Goal: Task Accomplishment & Management: Complete application form

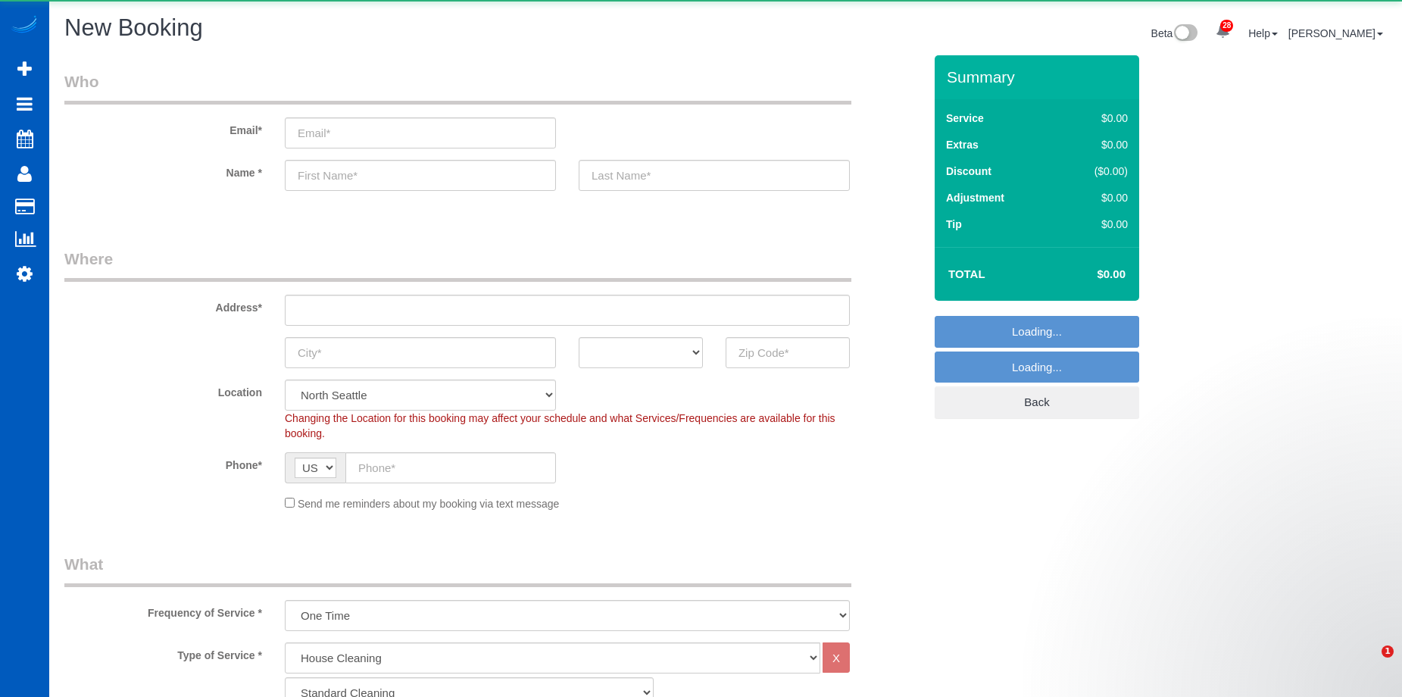
select select "199"
select select "object:1464"
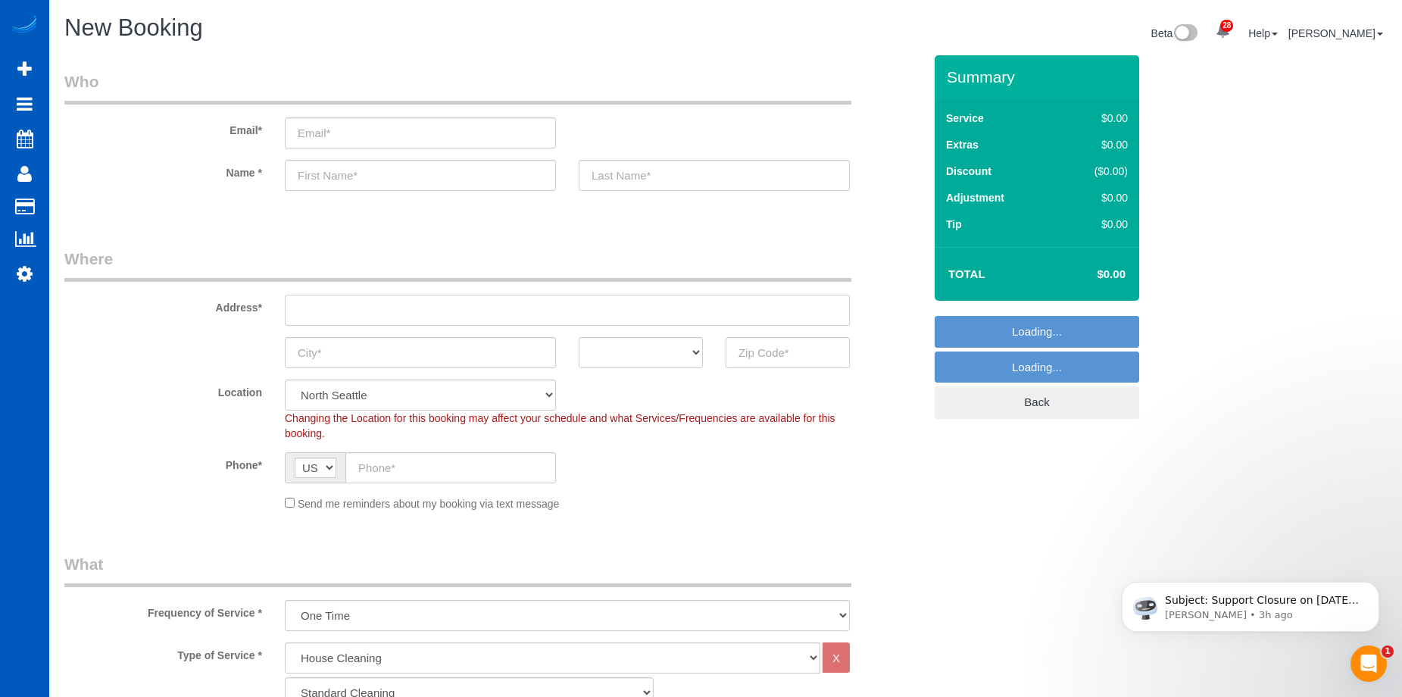
click at [409, 305] on input "text" at bounding box center [567, 310] width 565 height 31
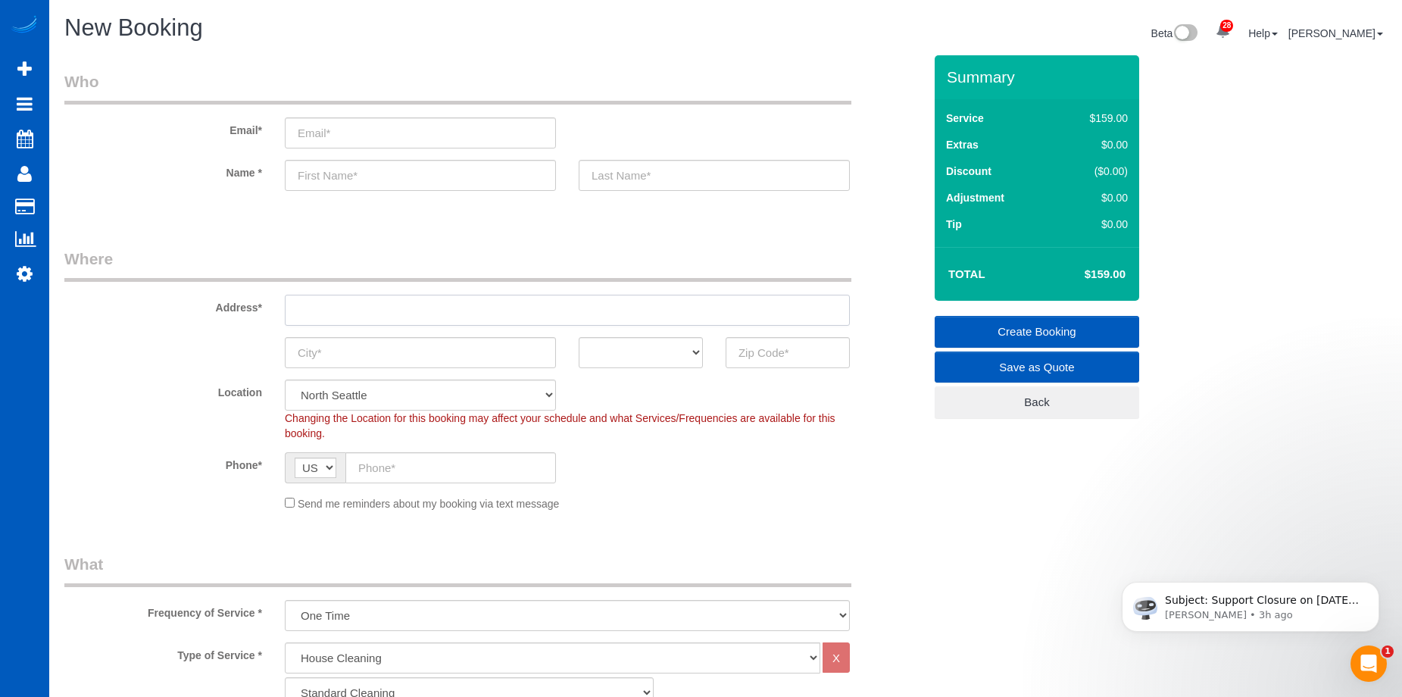
paste input "[STREET_ADDRESS]"
drag, startPoint x: 442, startPoint y: 308, endPoint x: 629, endPoint y: 312, distance: 186.4
click at [629, 312] on input "[STREET_ADDRESS]" at bounding box center [567, 310] width 565 height 31
type input "[STREET_ADDRESS]"
click at [755, 343] on input "text" at bounding box center [788, 352] width 124 height 31
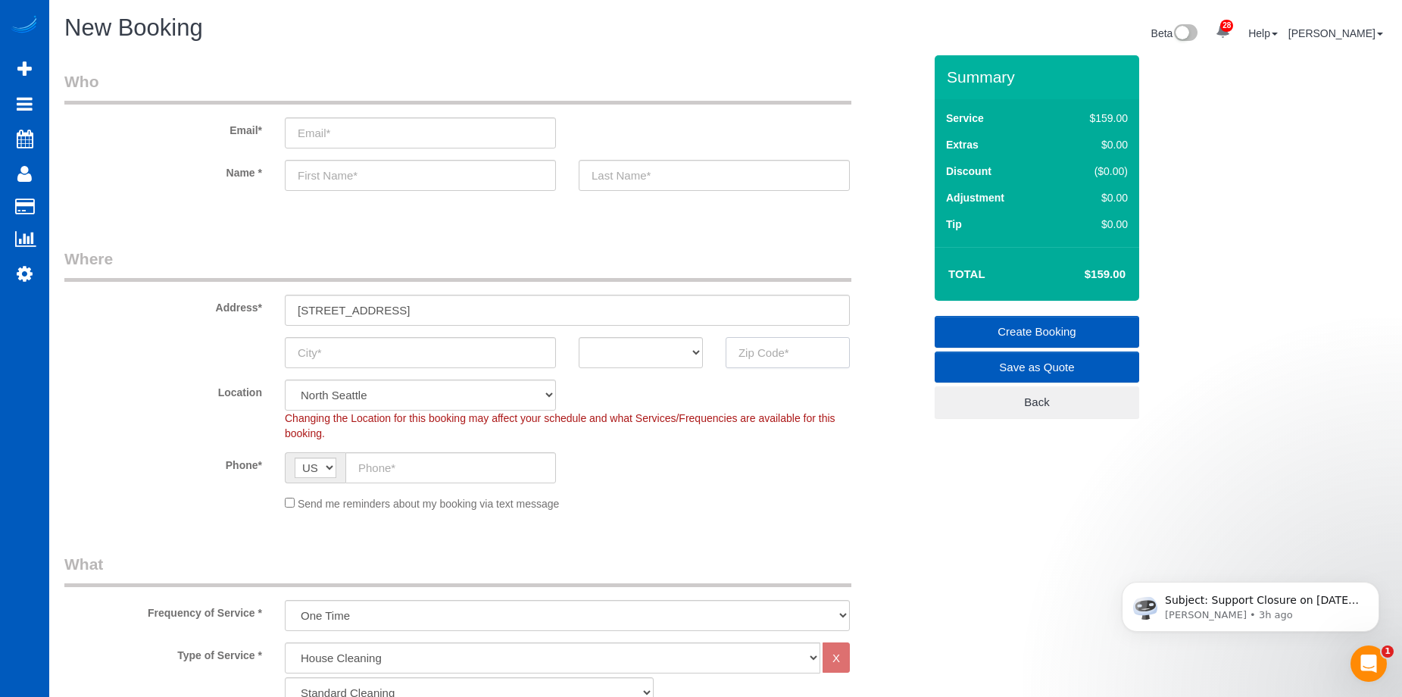
paste input "98208"
type input "98208"
click at [641, 349] on select "AK AL AR AZ CA CO CT DC DE [GEOGRAPHIC_DATA] [GEOGRAPHIC_DATA] HI IA ID IL IN K…" at bounding box center [641, 352] width 124 height 31
click at [805, 348] on input "98208" at bounding box center [788, 352] width 124 height 31
select select "7"
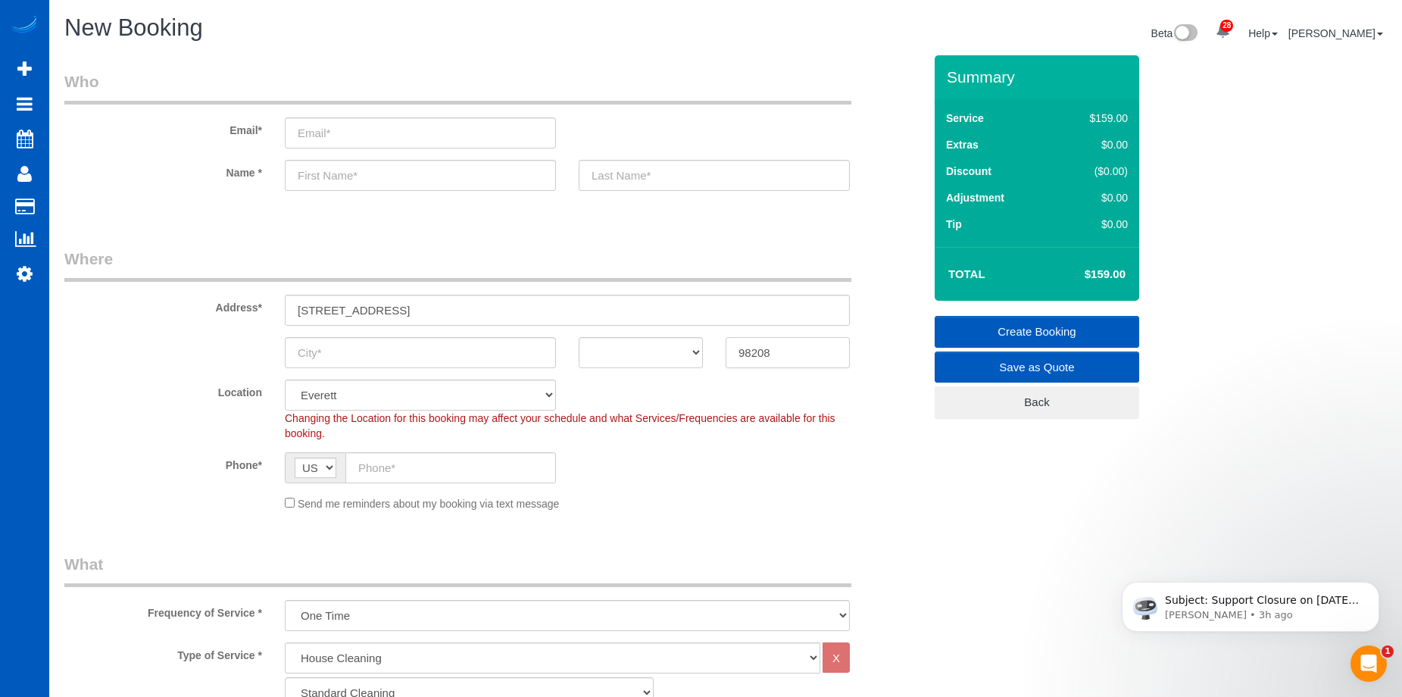
type input "98208"
select select "object:1771"
type input "98208"
click at [651, 364] on select "AK AL AR AZ CA CO CT DC DE [GEOGRAPHIC_DATA] [GEOGRAPHIC_DATA] HI IA ID IL IN K…" at bounding box center [641, 352] width 124 height 31
select select "WA"
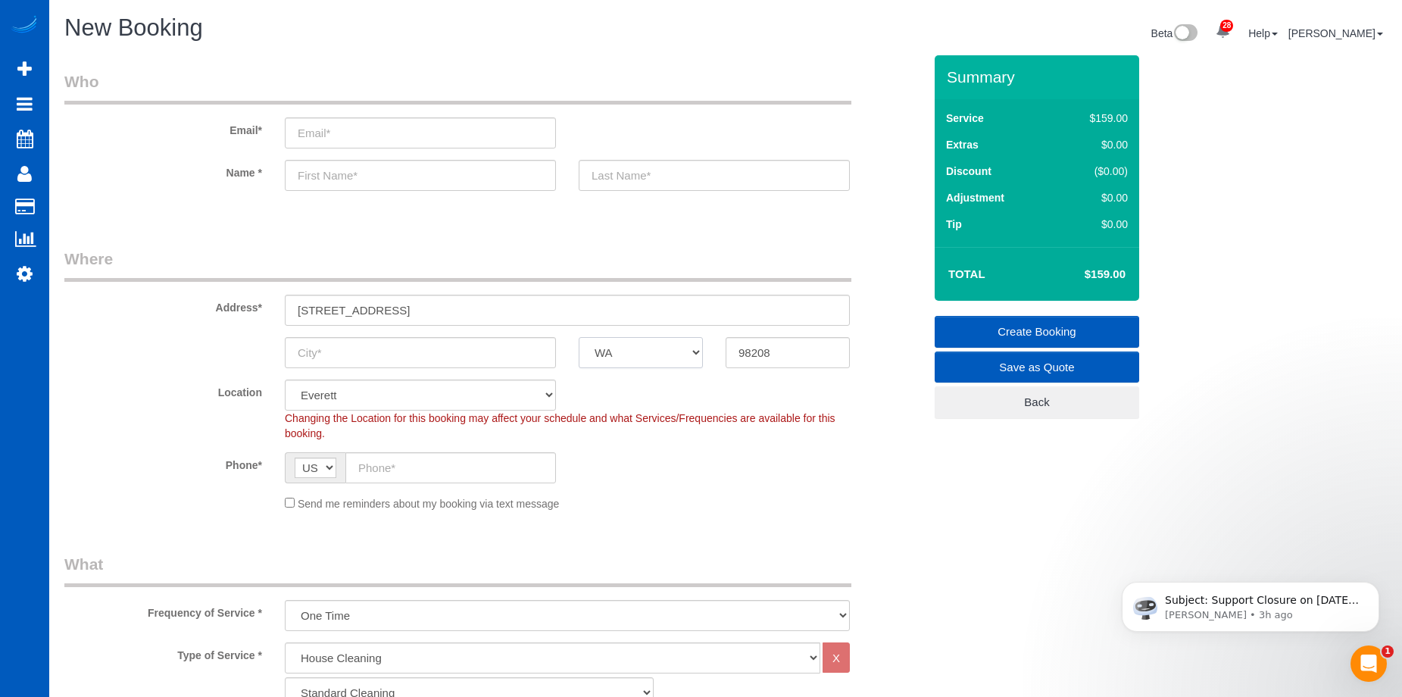
click at [579, 337] on select "AK AL AR AZ CA CO CT DC DE [GEOGRAPHIC_DATA] [GEOGRAPHIC_DATA] HI IA ID IL IN K…" at bounding box center [641, 352] width 124 height 31
drag, startPoint x: 382, startPoint y: 307, endPoint x: 418, endPoint y: 308, distance: 36.4
click at [418, 308] on input "[STREET_ADDRESS]" at bounding box center [567, 310] width 565 height 31
type input "[STREET_ADDRESS]"
click at [379, 345] on input "text" at bounding box center [420, 352] width 271 height 31
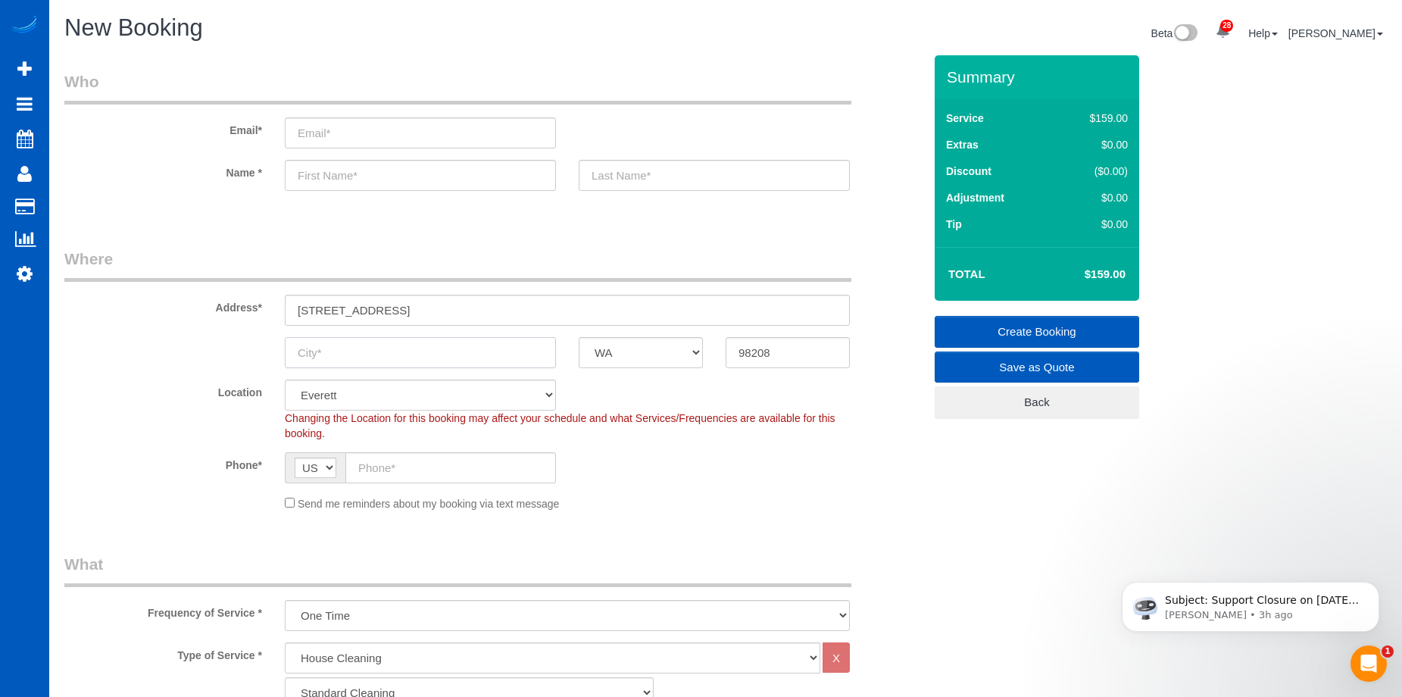
paste input "[PERSON_NAME]"
type input "[PERSON_NAME]"
drag, startPoint x: 376, startPoint y: 308, endPoint x: 543, endPoint y: 312, distance: 167.5
click at [543, 312] on input "[STREET_ADDRESS]" at bounding box center [567, 310] width 565 height 31
type input "[STREET_ADDRESS]"
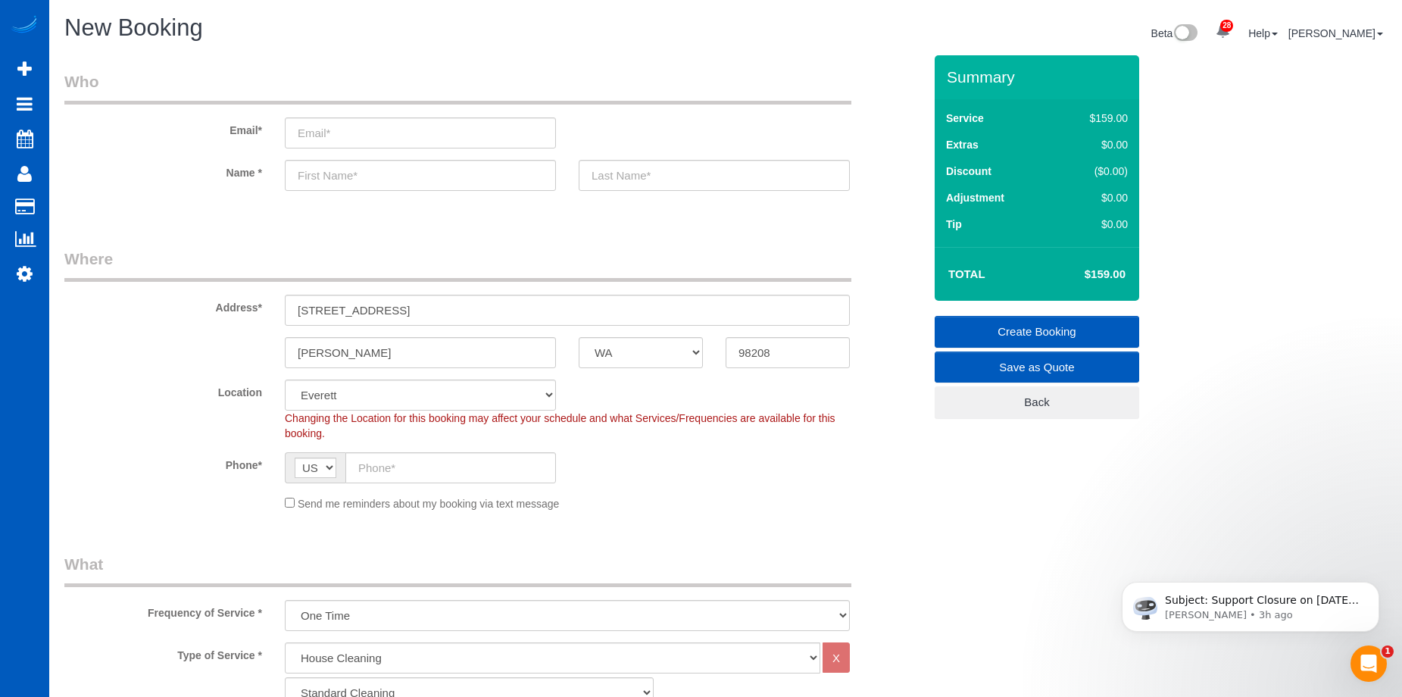
click at [717, 492] on sui-booking-location "Location [GEOGRAPHIC_DATA] [GEOGRAPHIC_DATA] [GEOGRAPHIC_DATA] [GEOGRAPHIC_DATA…" at bounding box center [493, 446] width 859 height 132
click at [732, 487] on sui-booking-location "Location [GEOGRAPHIC_DATA] [GEOGRAPHIC_DATA] [GEOGRAPHIC_DATA] [GEOGRAPHIC_DATA…" at bounding box center [493, 446] width 859 height 132
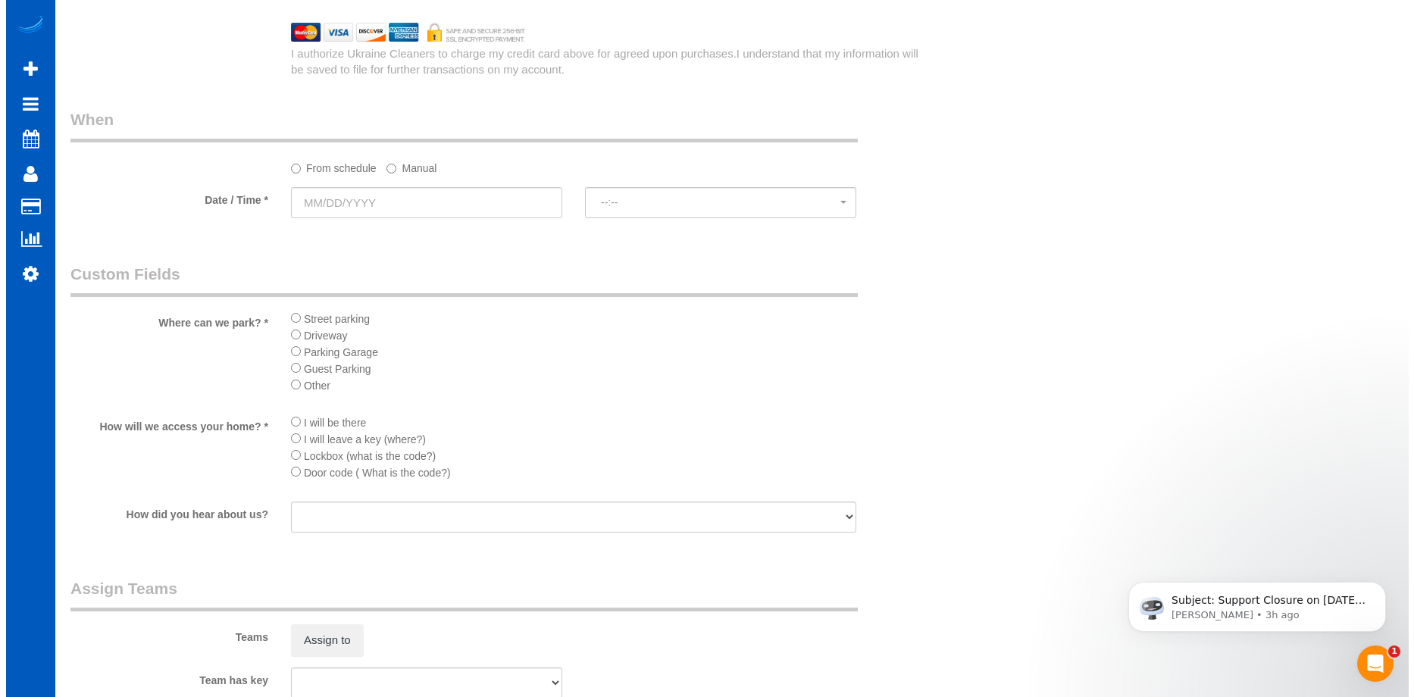
scroll to position [1798, 0]
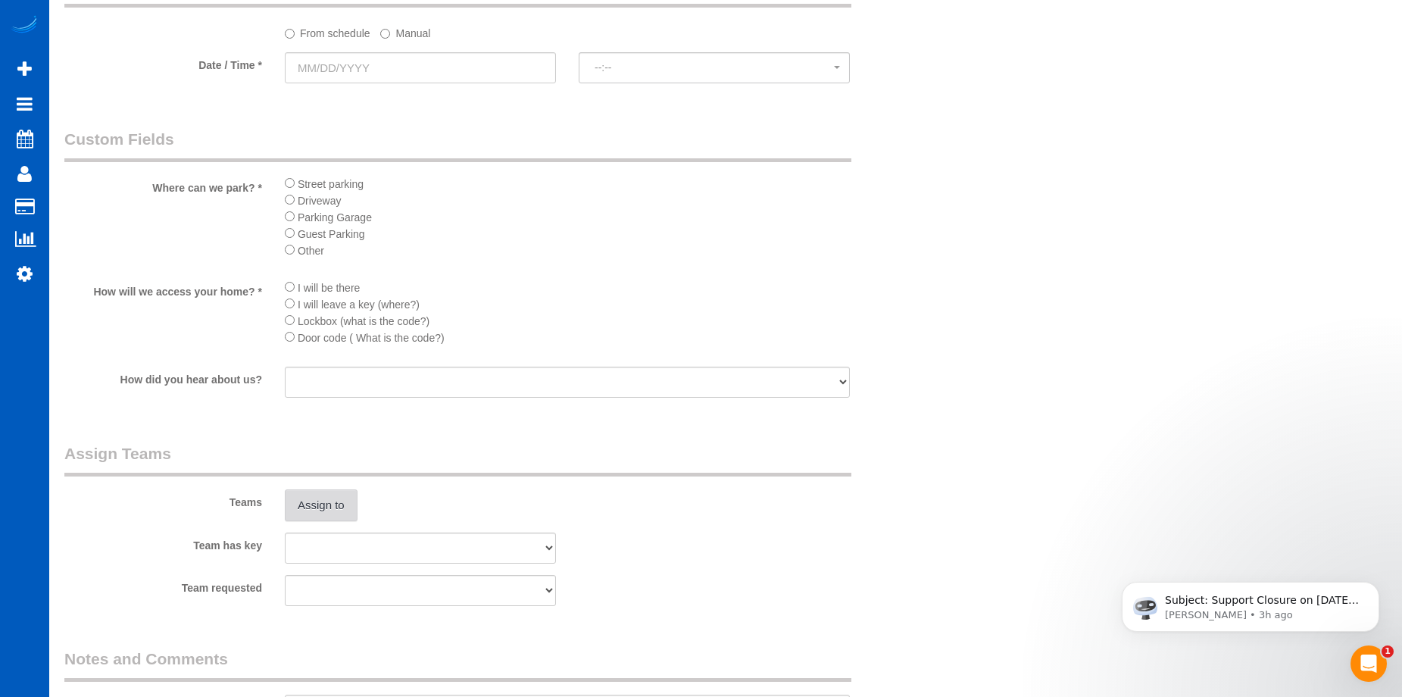
click at [337, 504] on button "Assign to" at bounding box center [321, 505] width 73 height 32
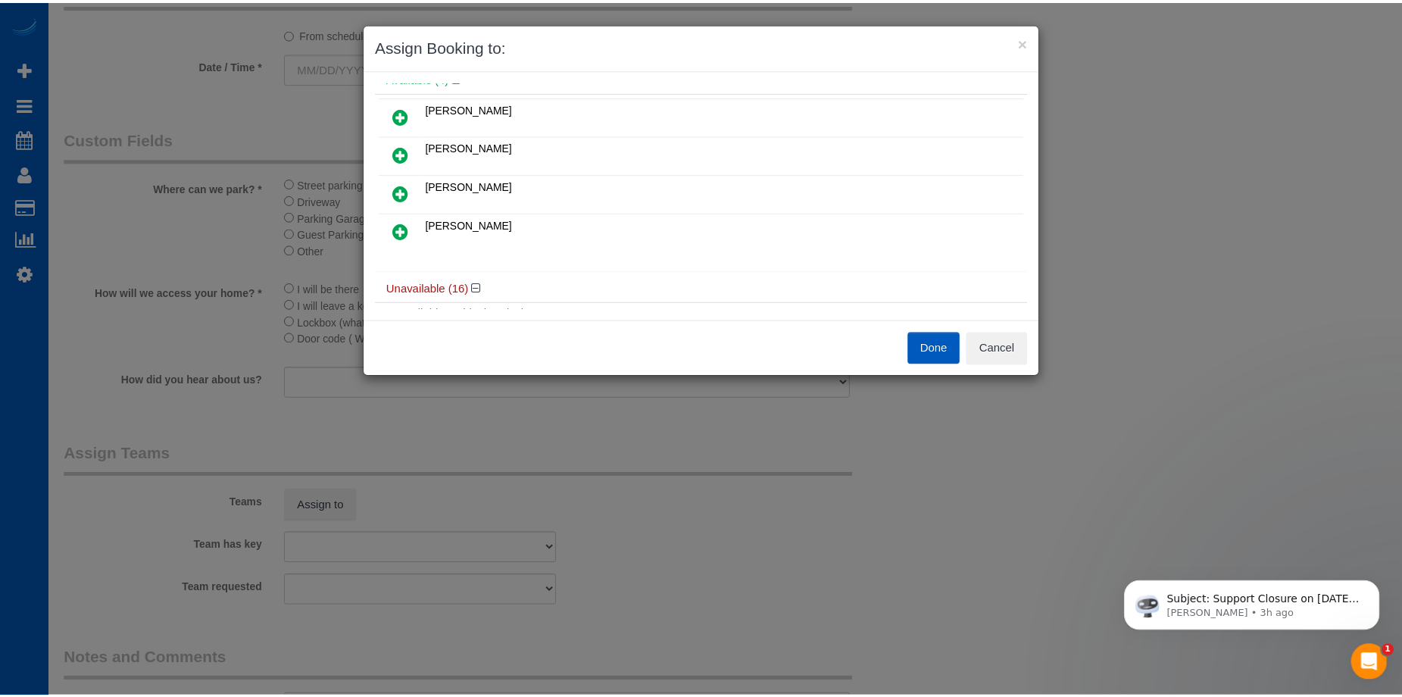
scroll to position [0, 0]
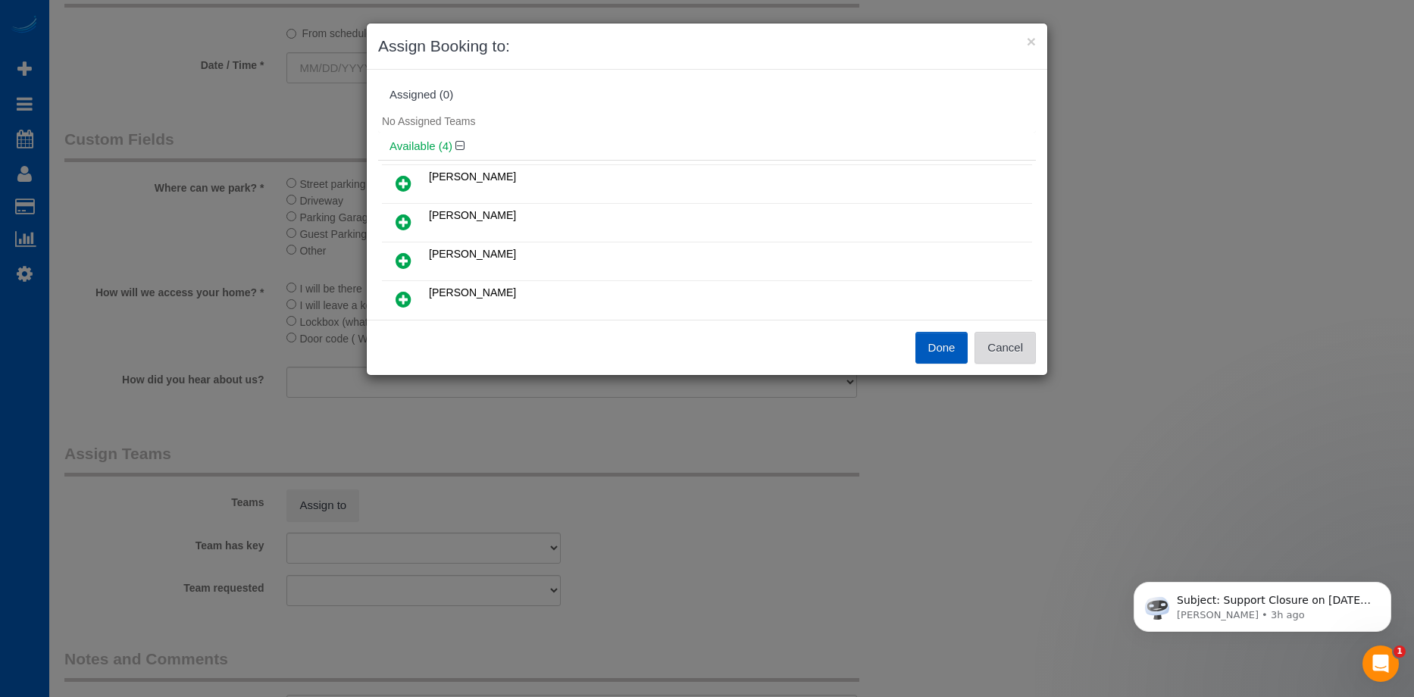
click at [1011, 357] on button "Cancel" at bounding box center [1004, 348] width 61 height 32
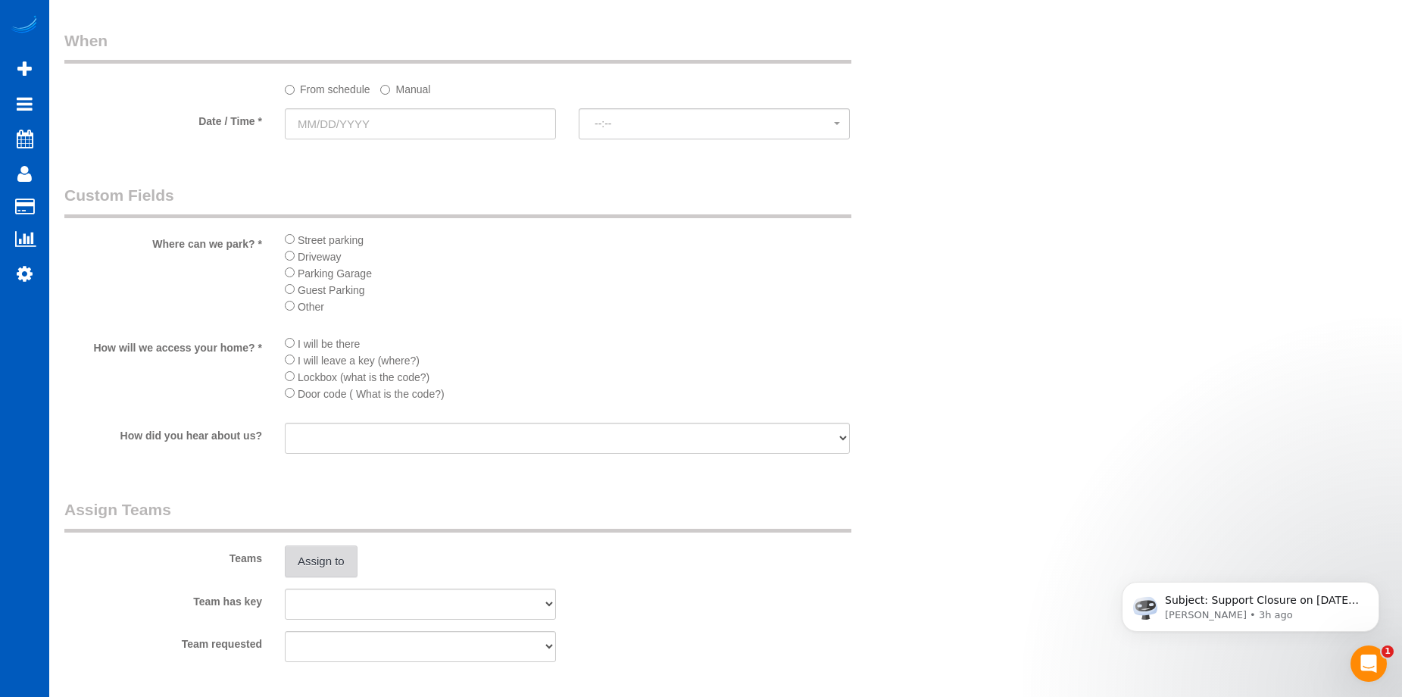
scroll to position [1571, 0]
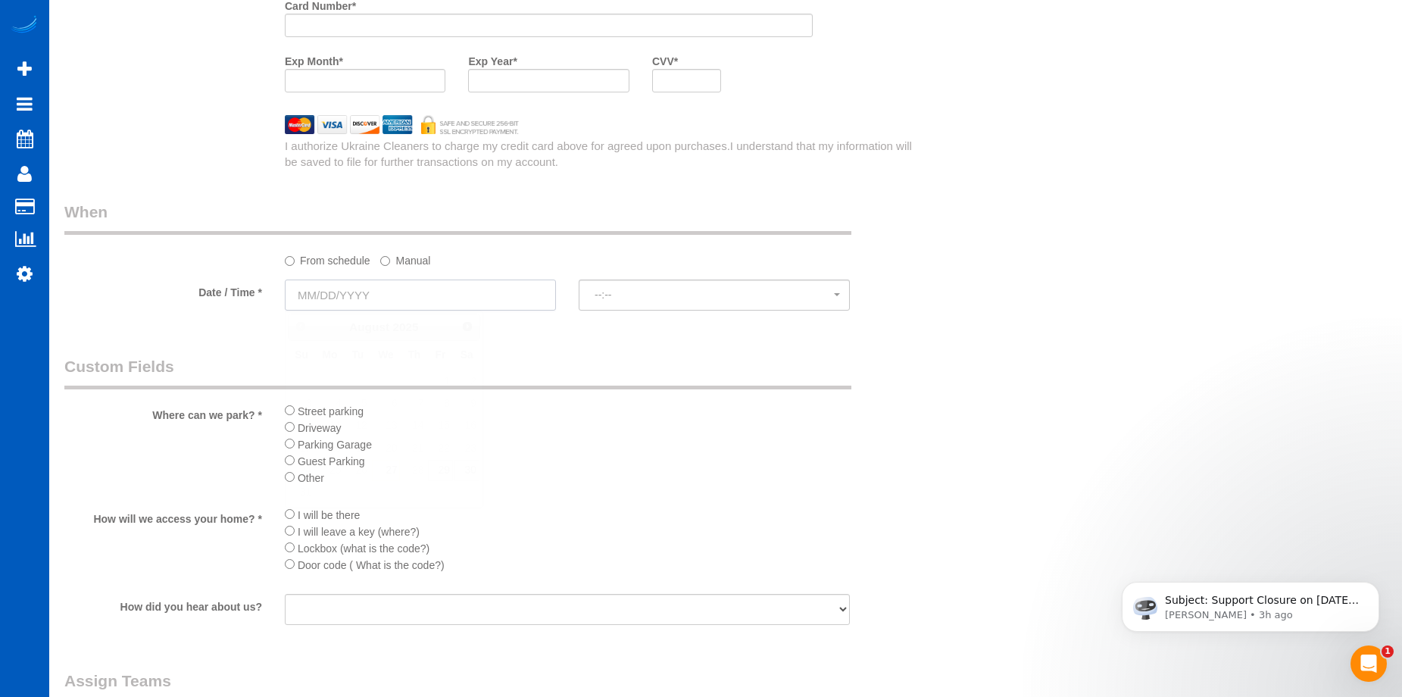
click at [433, 293] on input "text" at bounding box center [420, 295] width 271 height 31
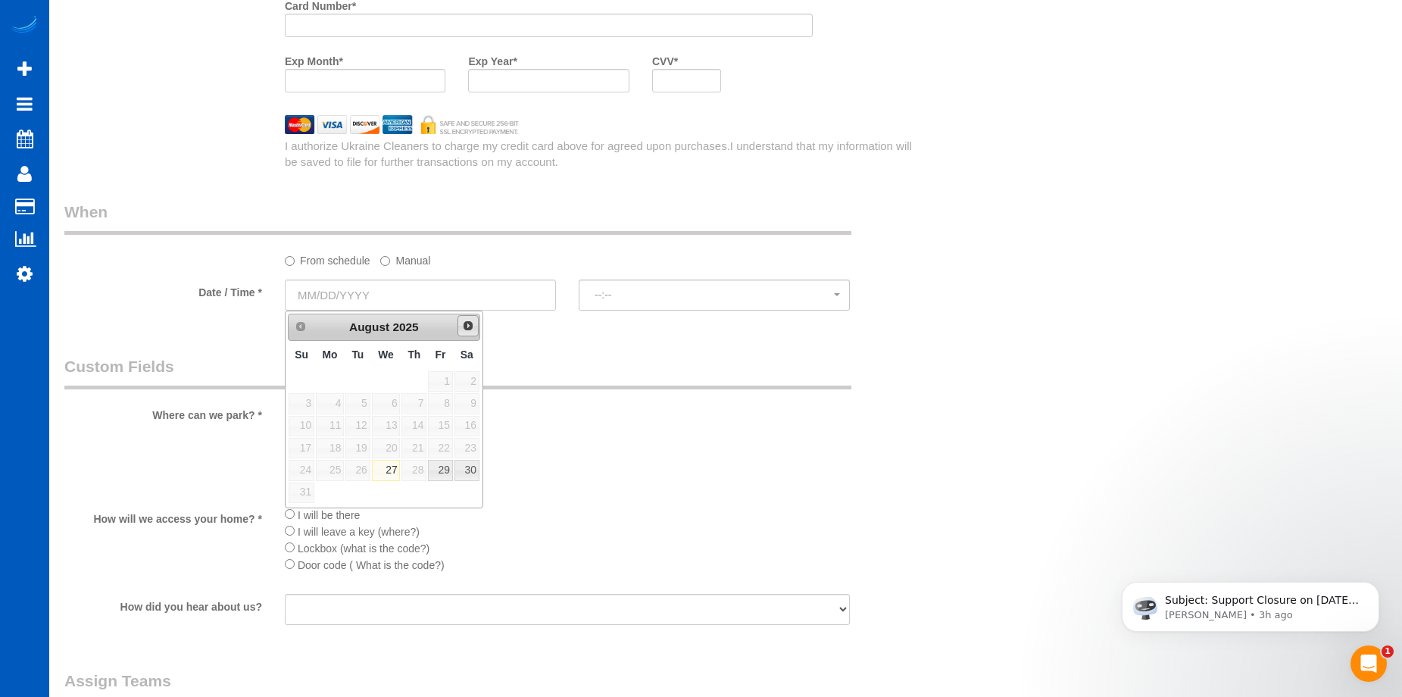
click at [473, 333] on link "Next" at bounding box center [468, 325] width 21 height 21
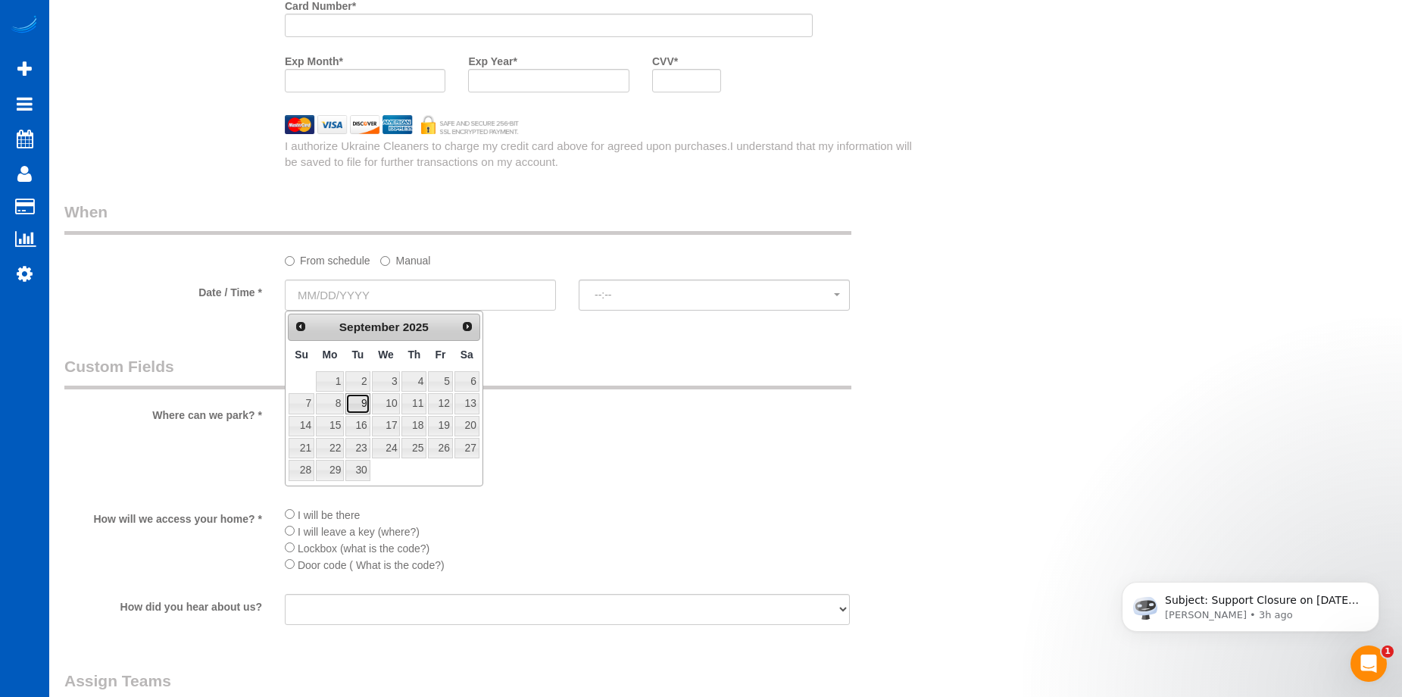
click at [369, 404] on link "9" at bounding box center [357, 403] width 24 height 20
type input "[DATE]"
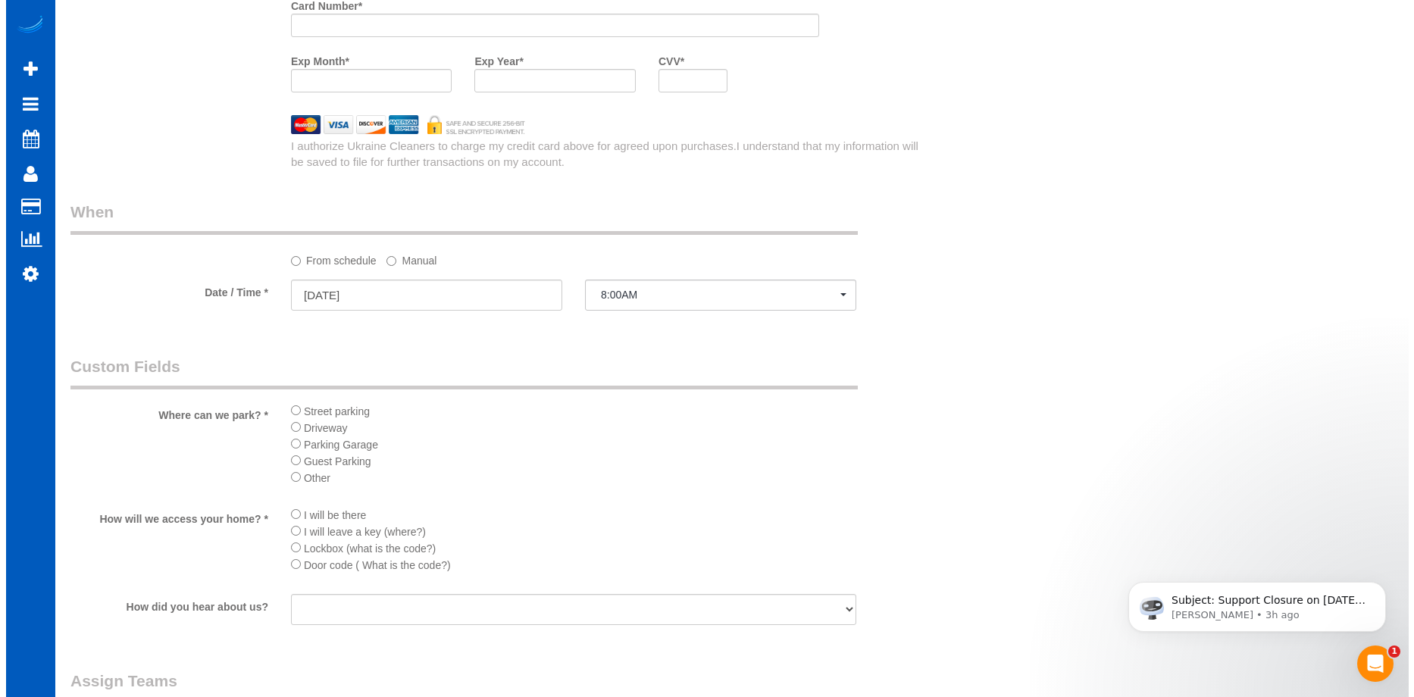
scroll to position [1874, 0]
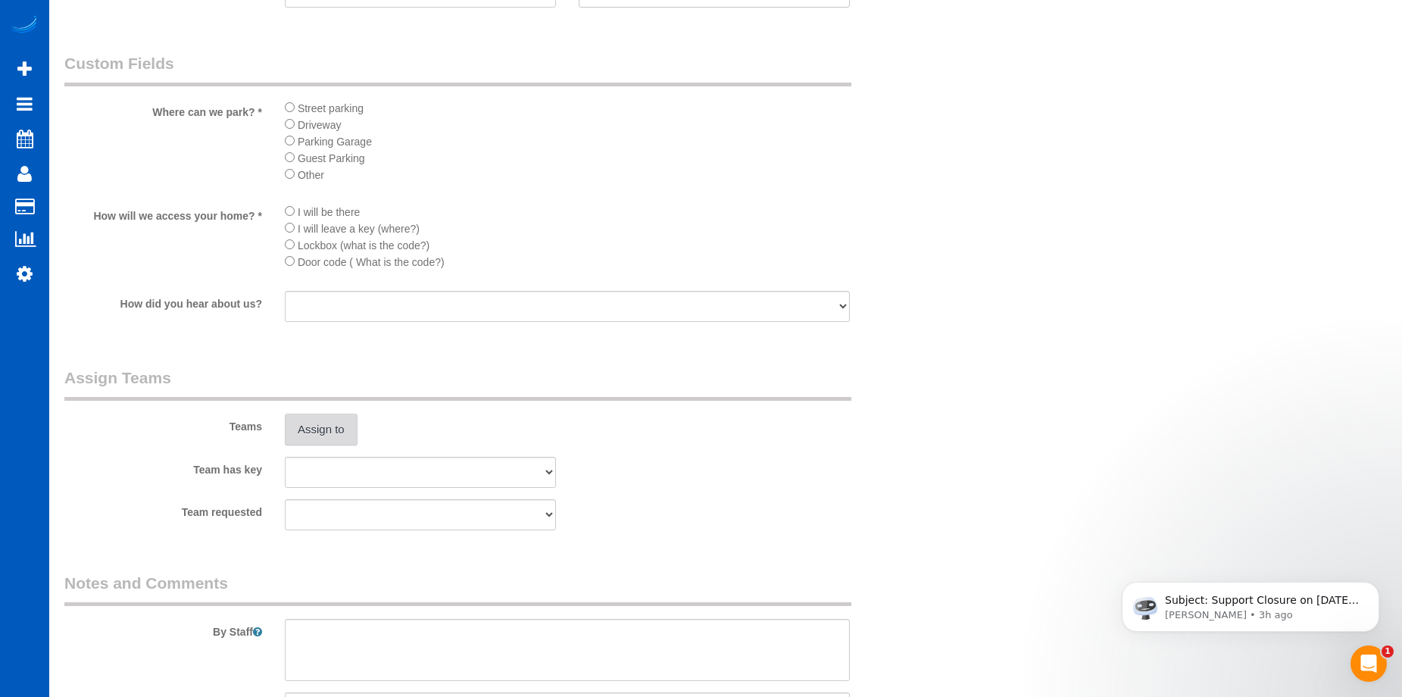
click at [318, 424] on button "Assign to" at bounding box center [321, 430] width 73 height 32
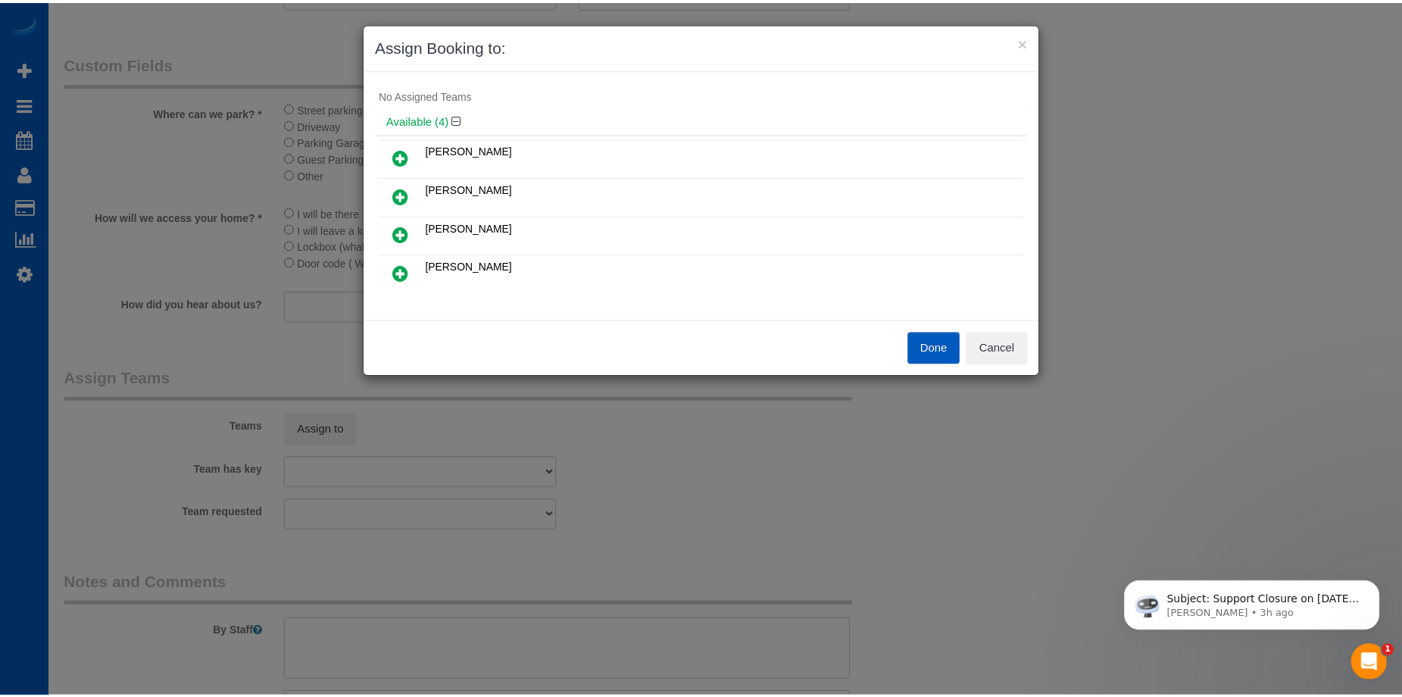
scroll to position [0, 0]
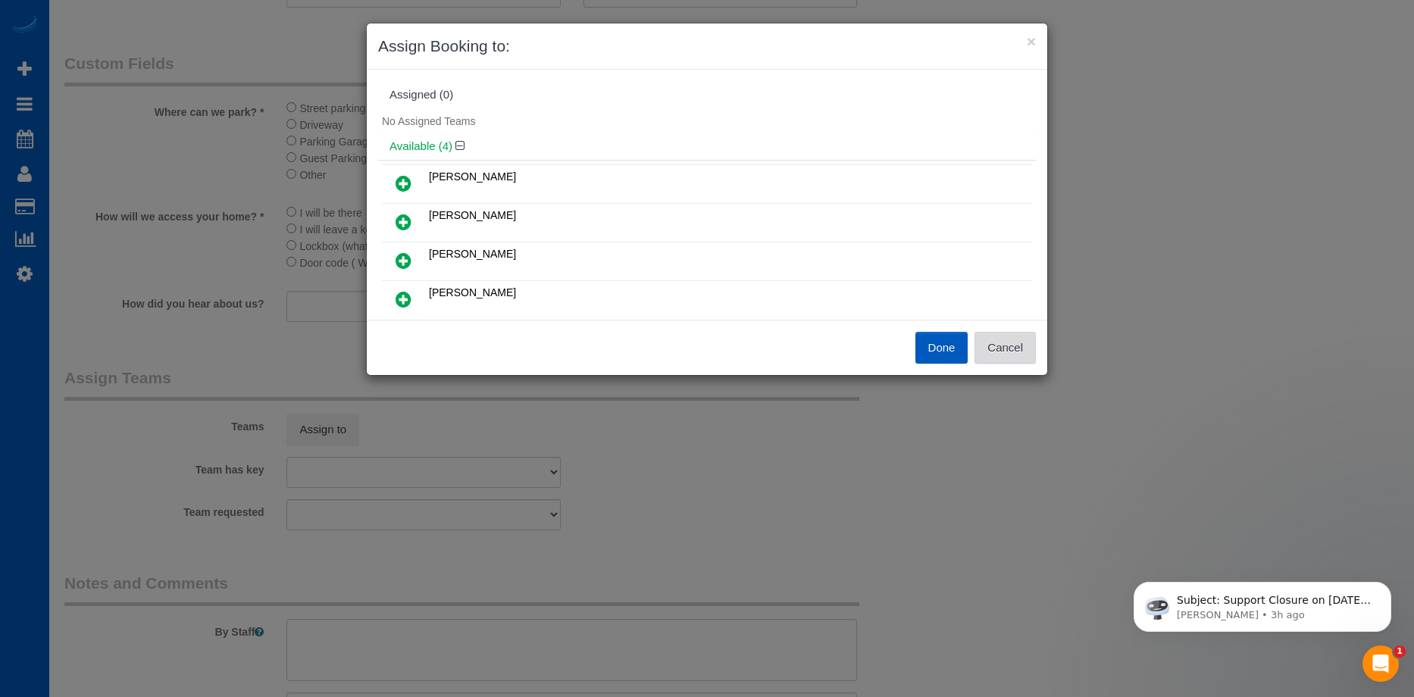
click at [1026, 342] on button "Cancel" at bounding box center [1004, 348] width 61 height 32
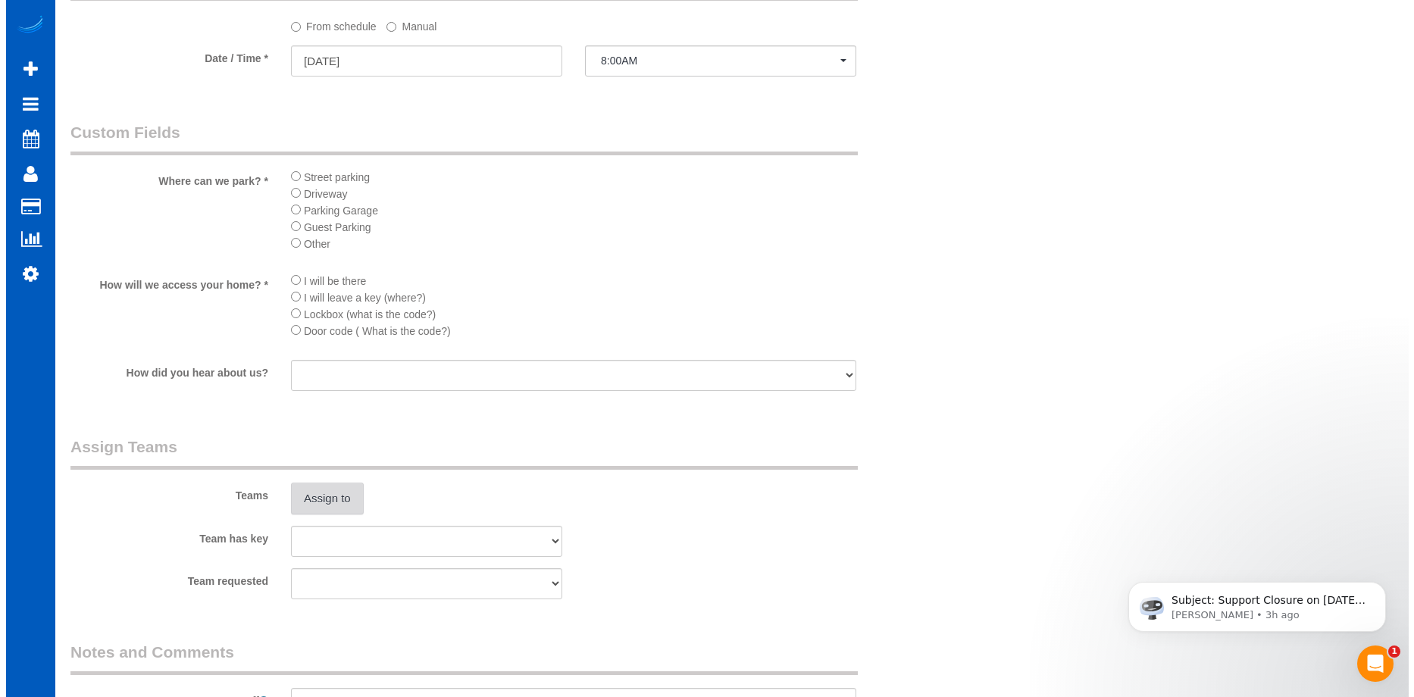
scroll to position [1723, 0]
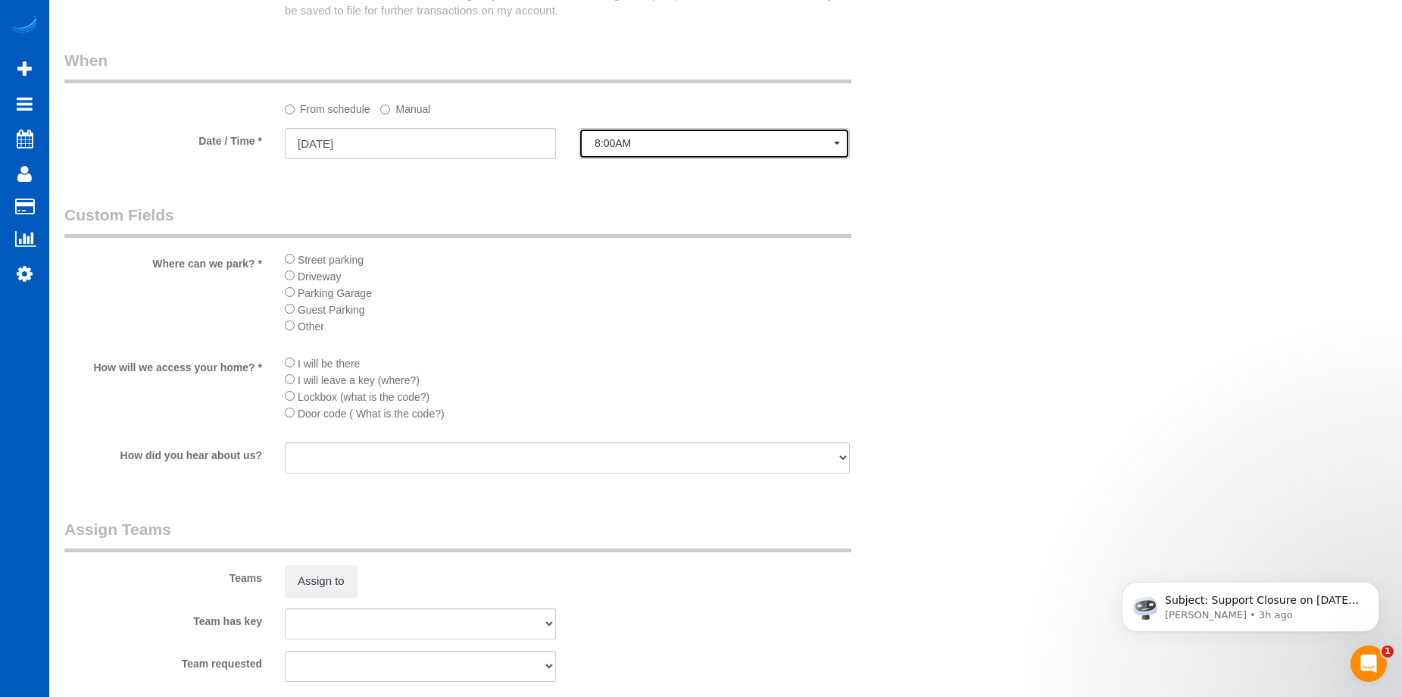
click at [705, 146] on span "8:00AM" at bounding box center [714, 143] width 239 height 12
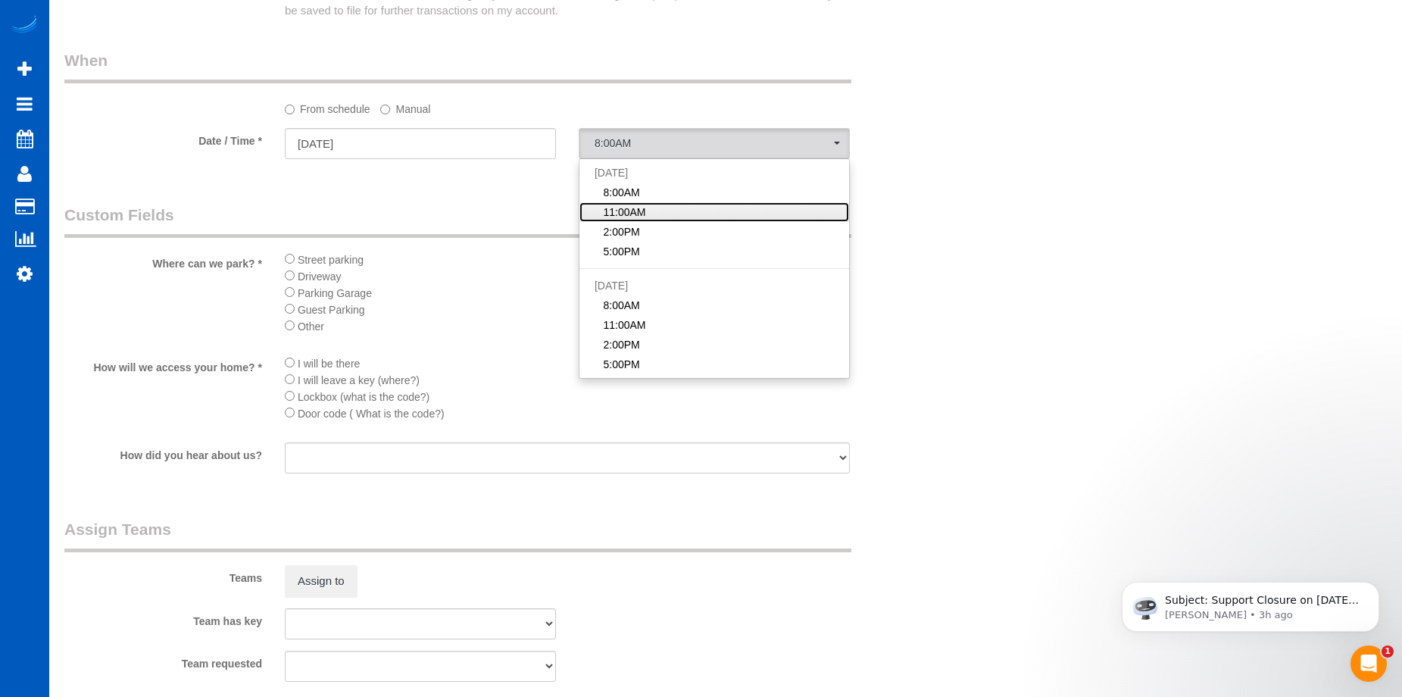
click at [722, 211] on link "11:00AM" at bounding box center [715, 212] width 270 height 20
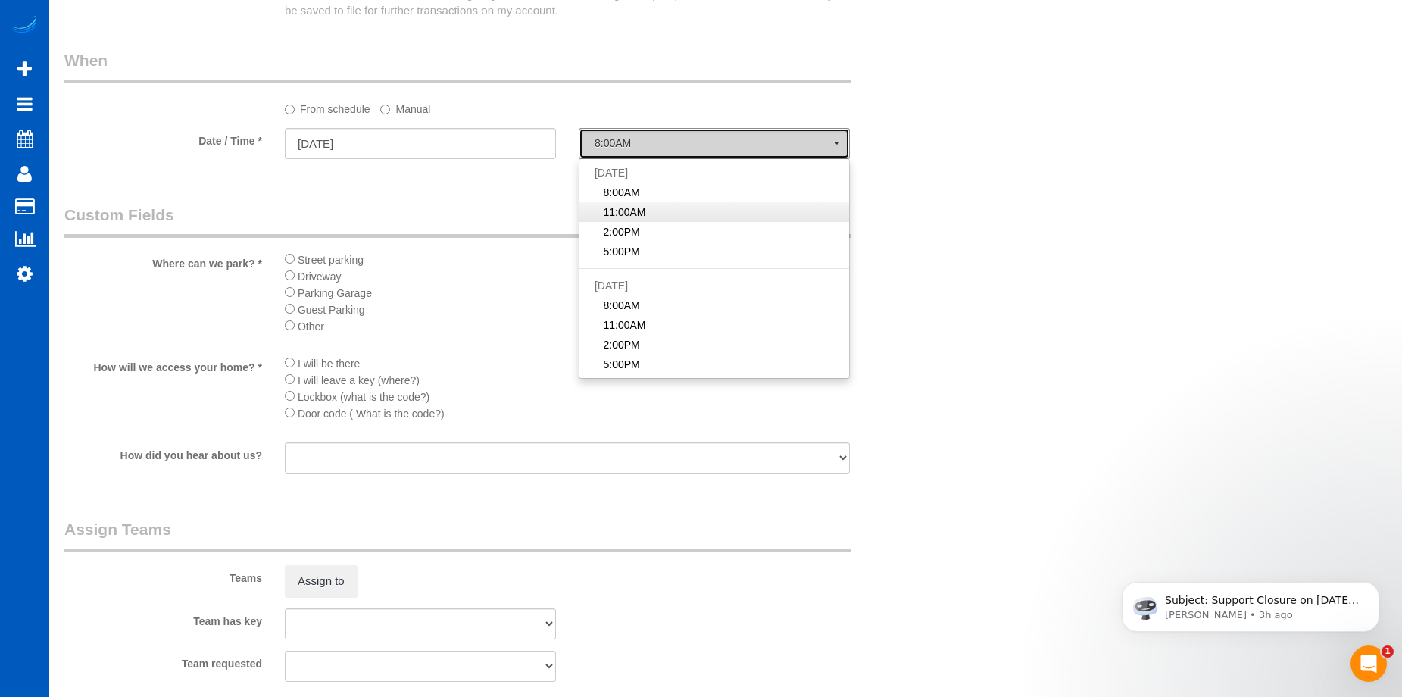
select select "spot2"
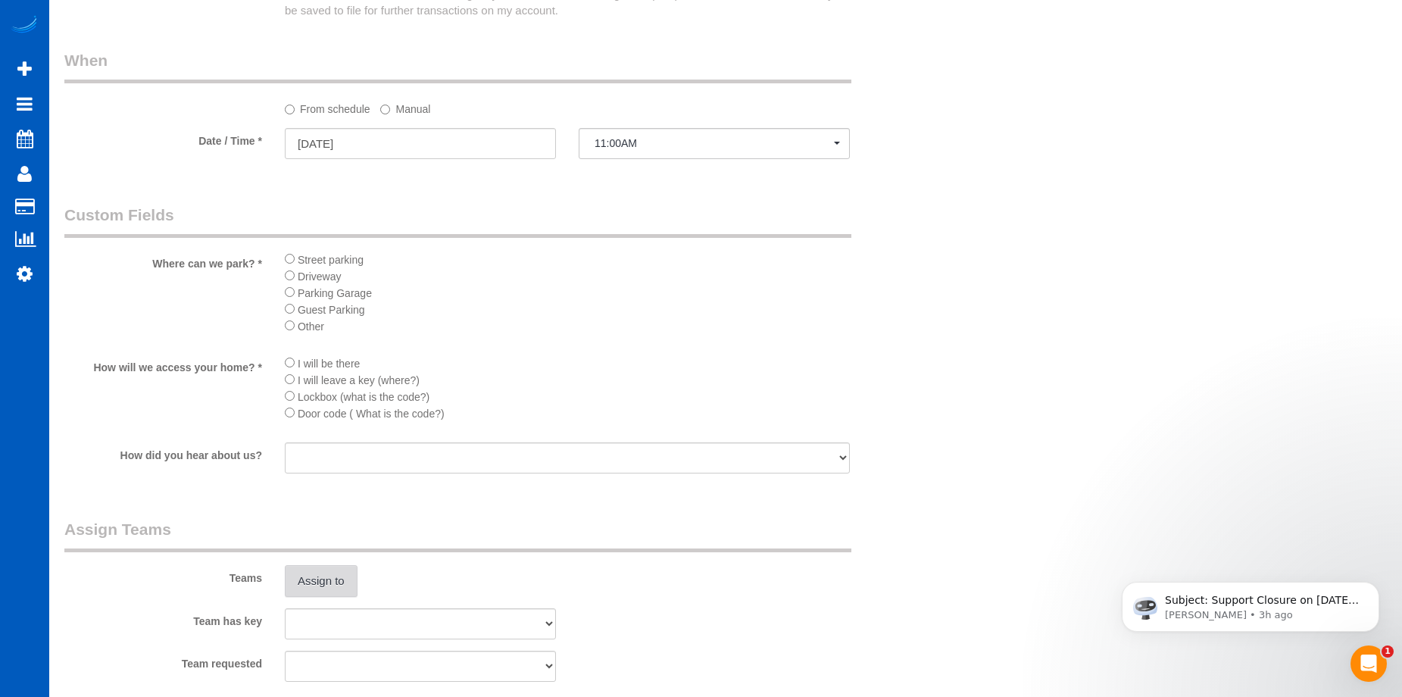
click at [339, 568] on button "Assign to" at bounding box center [321, 581] width 73 height 32
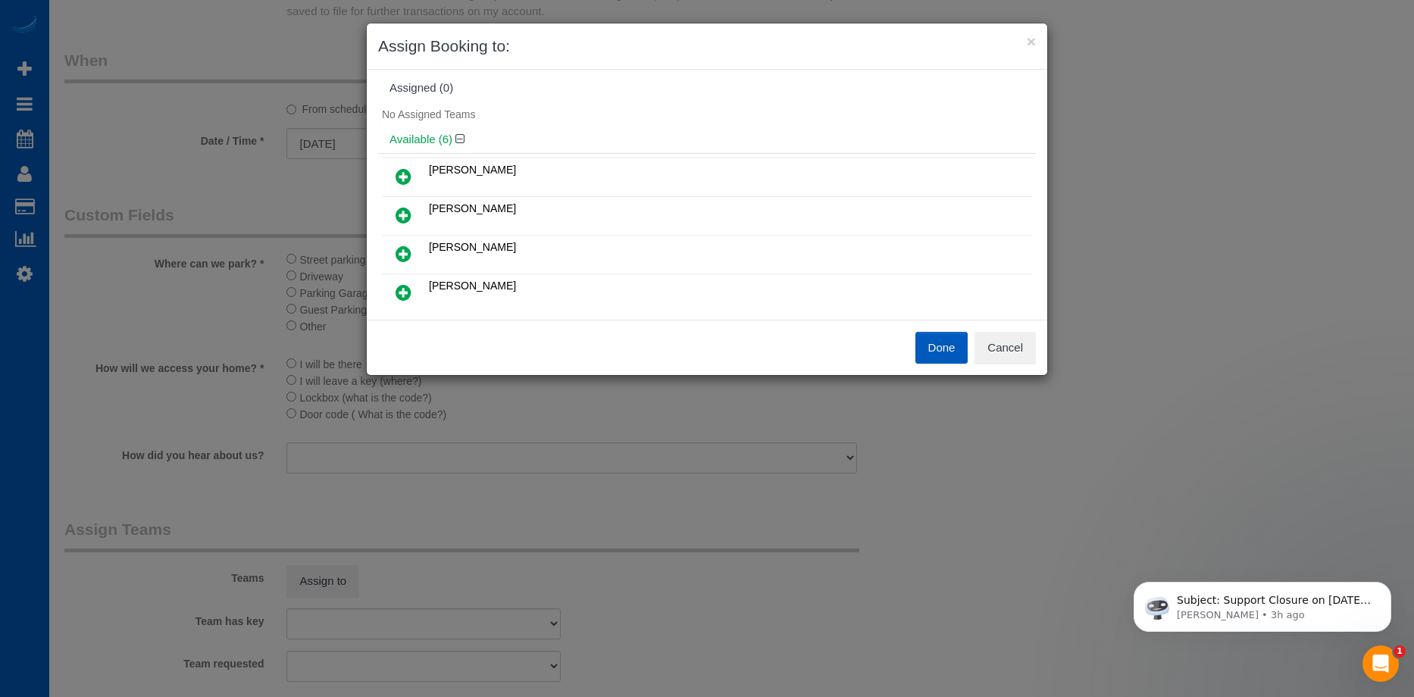
scroll to position [0, 0]
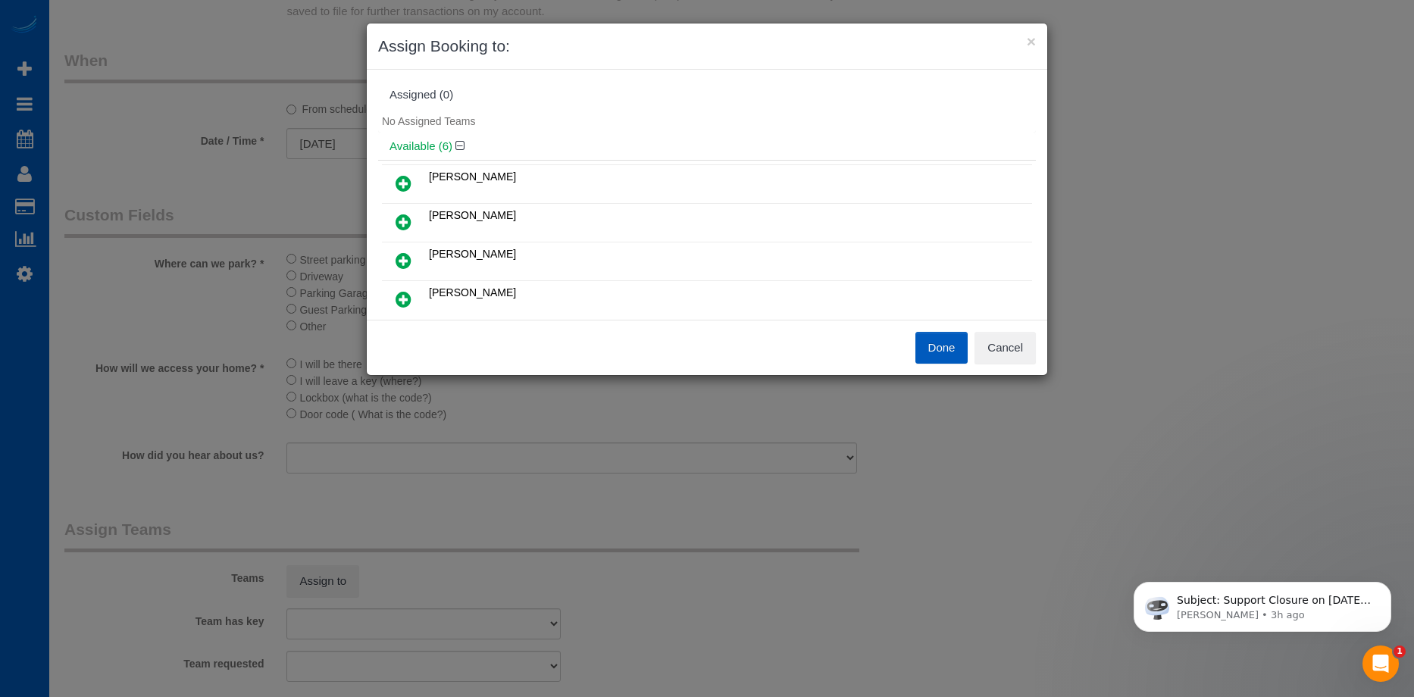
click at [987, 327] on div "Done Cancel" at bounding box center [707, 347] width 680 height 55
click at [1005, 347] on button "Cancel" at bounding box center [1004, 348] width 61 height 32
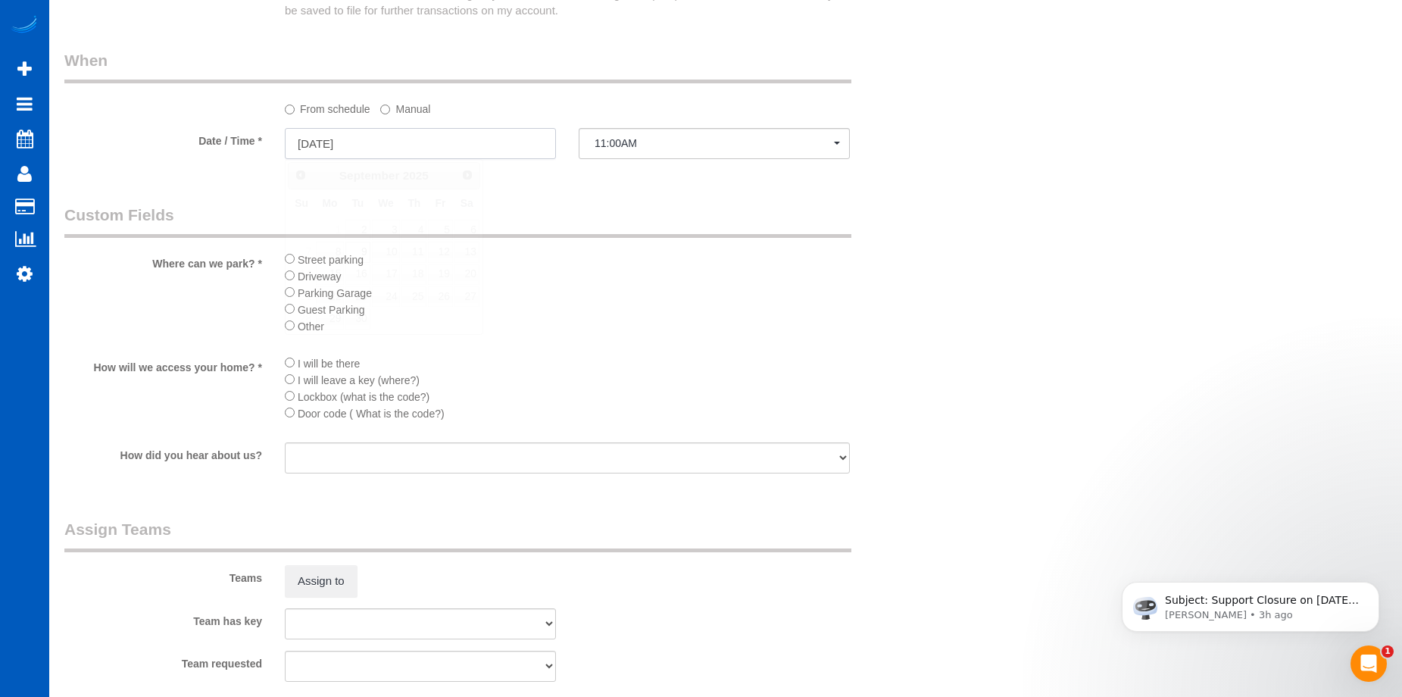
click at [462, 148] on input "[DATE]" at bounding box center [420, 143] width 271 height 31
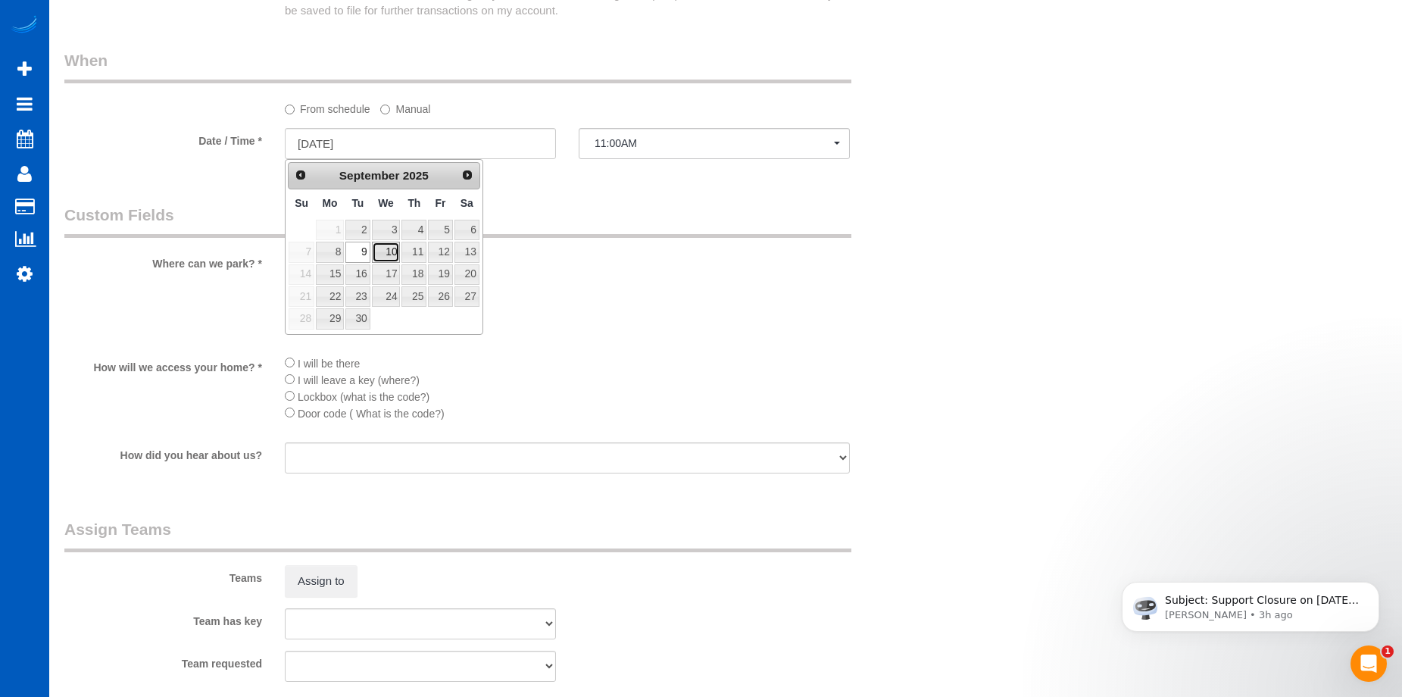
click at [389, 254] on link "10" at bounding box center [386, 252] width 29 height 20
type input "[DATE]"
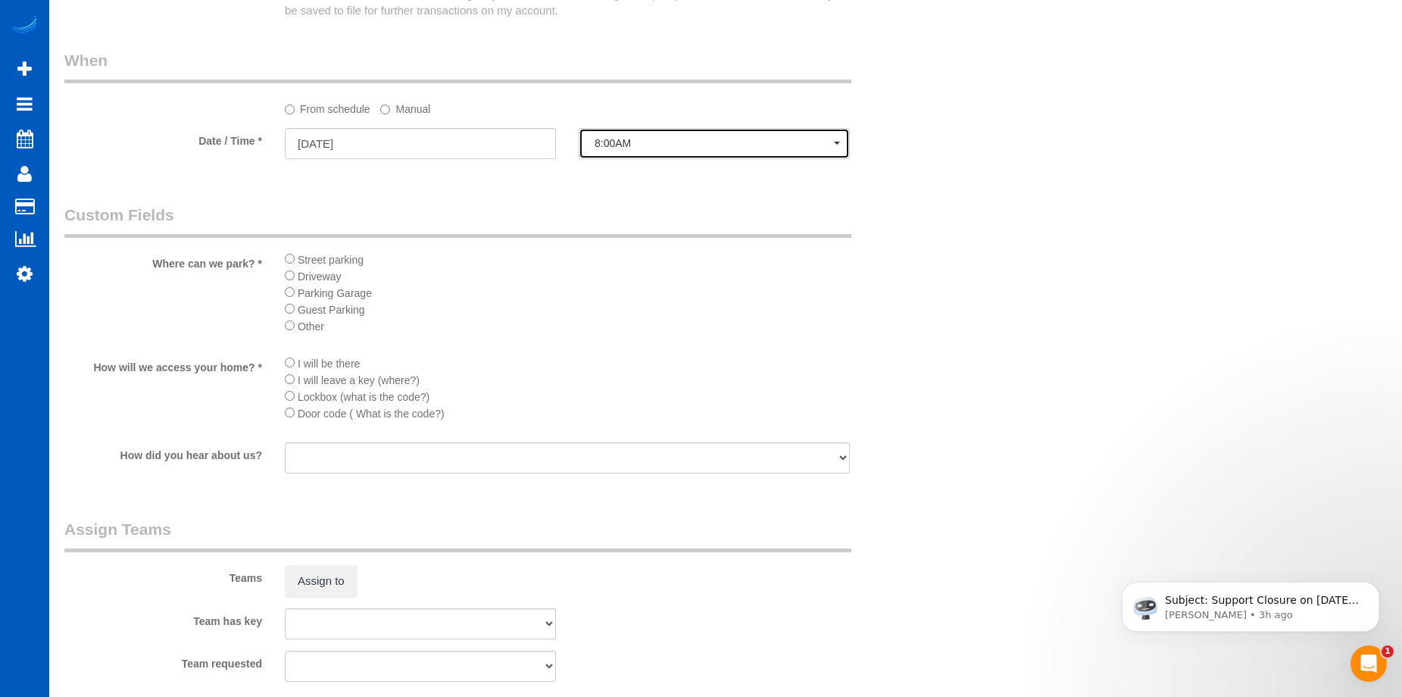
click at [655, 151] on button "8:00AM" at bounding box center [714, 143] width 271 height 31
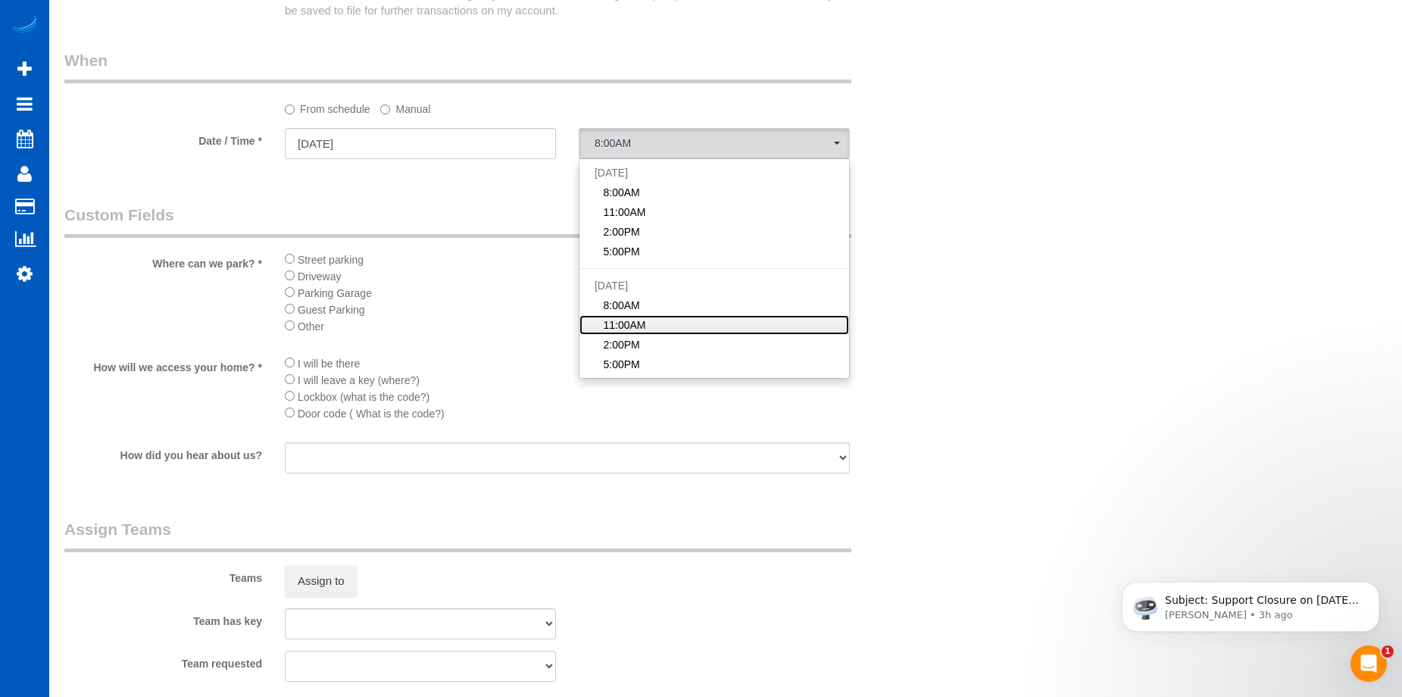
click at [663, 329] on link "11:00AM" at bounding box center [715, 325] width 270 height 20
select select "spot6"
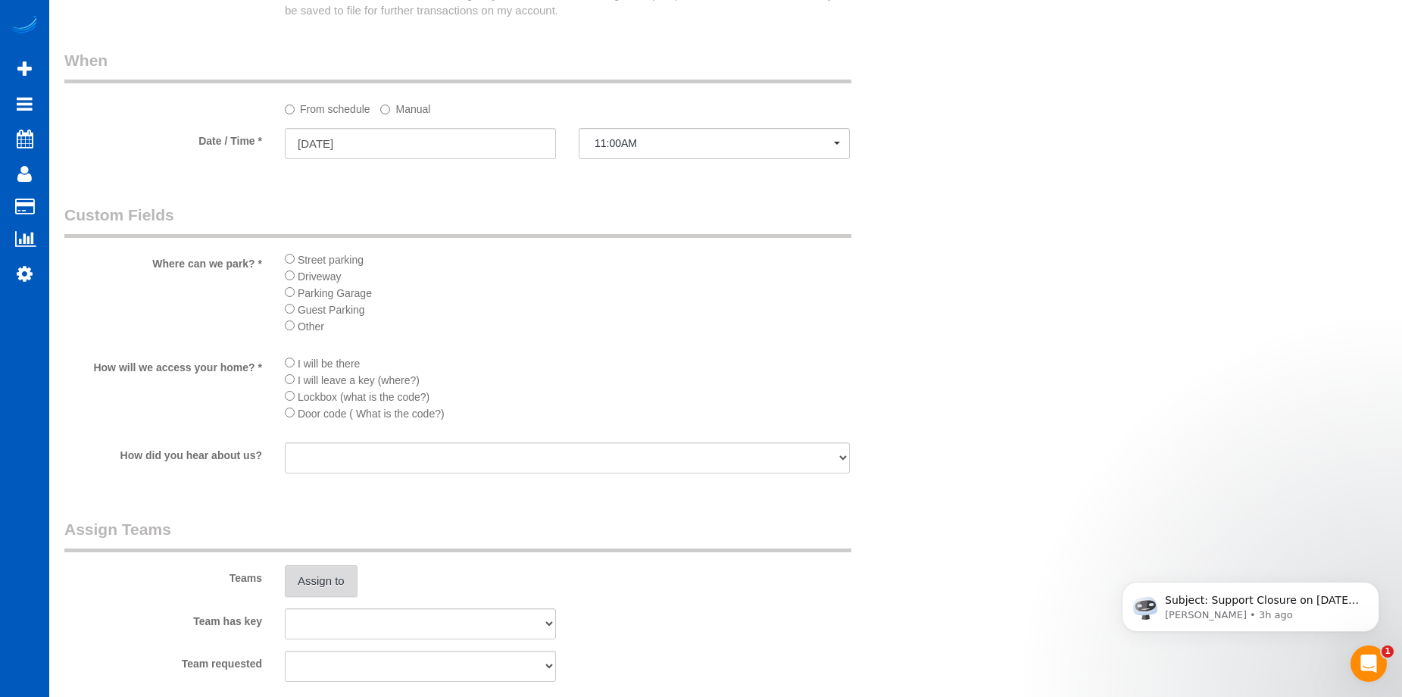
click at [330, 585] on button "Assign to" at bounding box center [321, 581] width 73 height 32
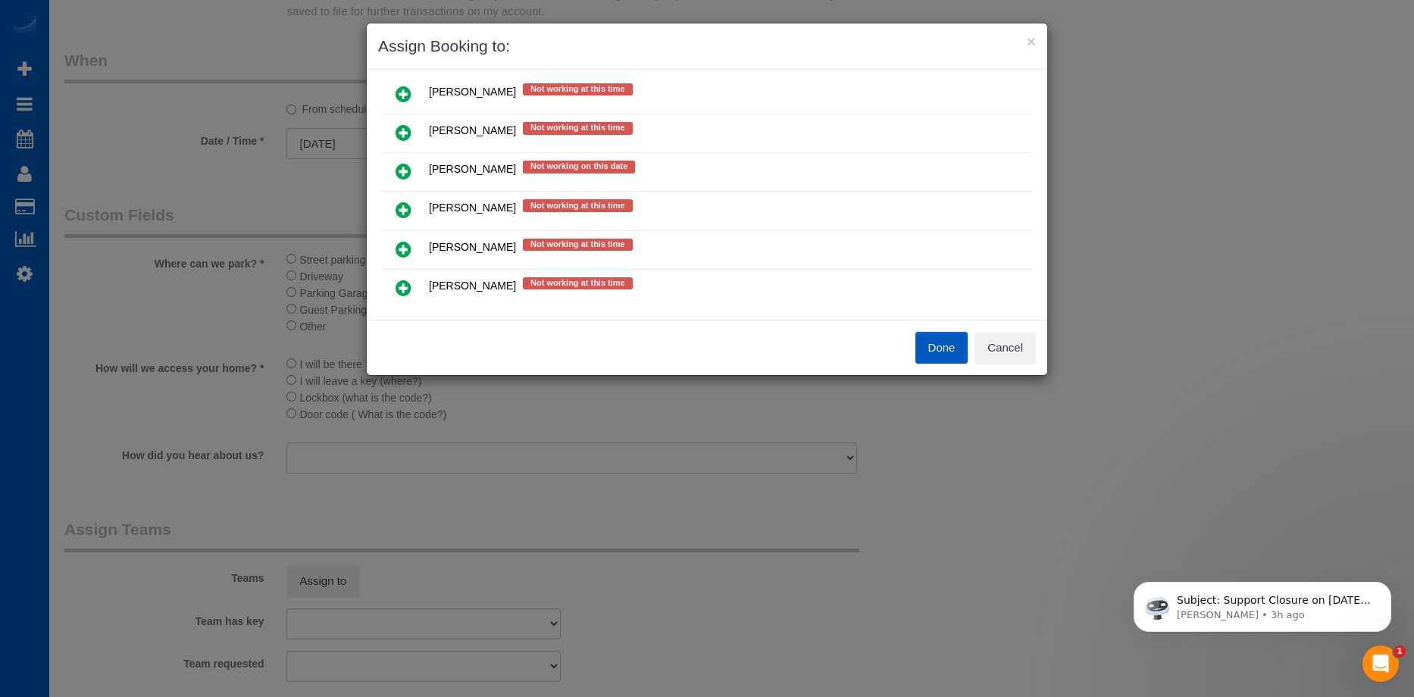
scroll to position [730, 0]
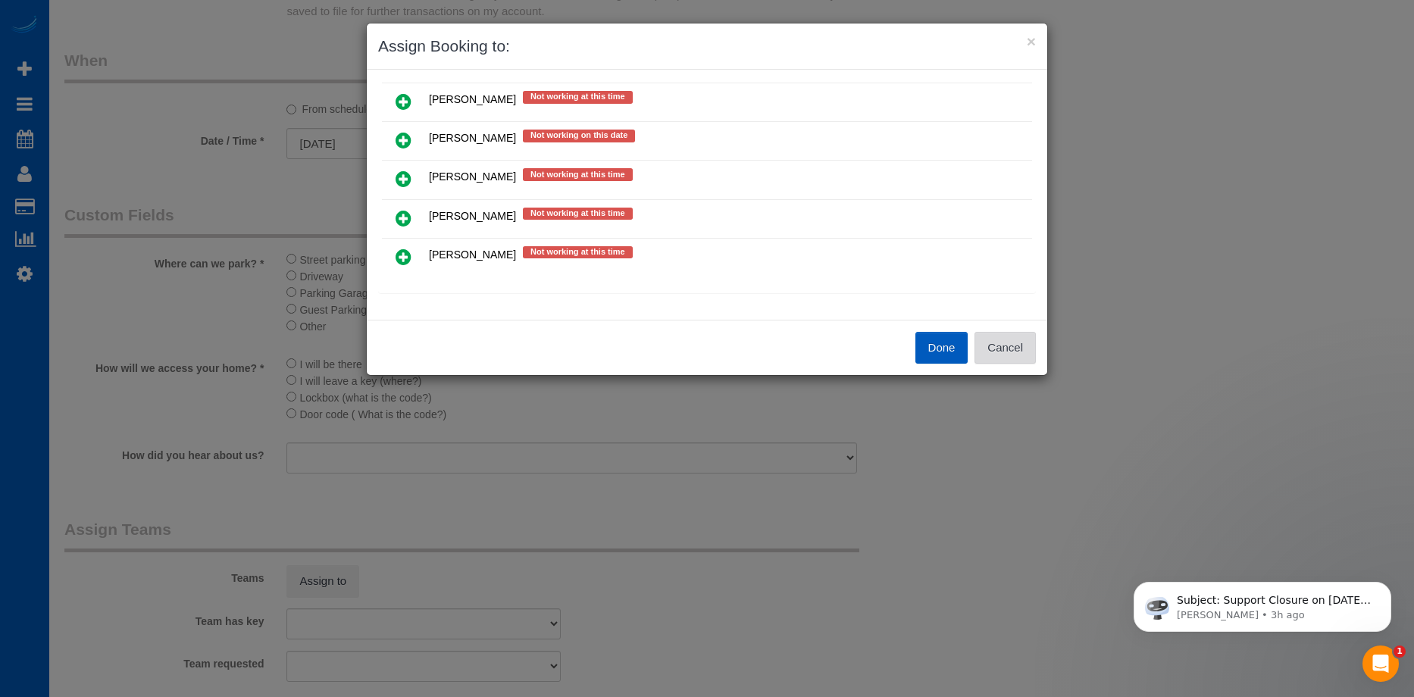
click at [1011, 351] on button "Cancel" at bounding box center [1004, 348] width 61 height 32
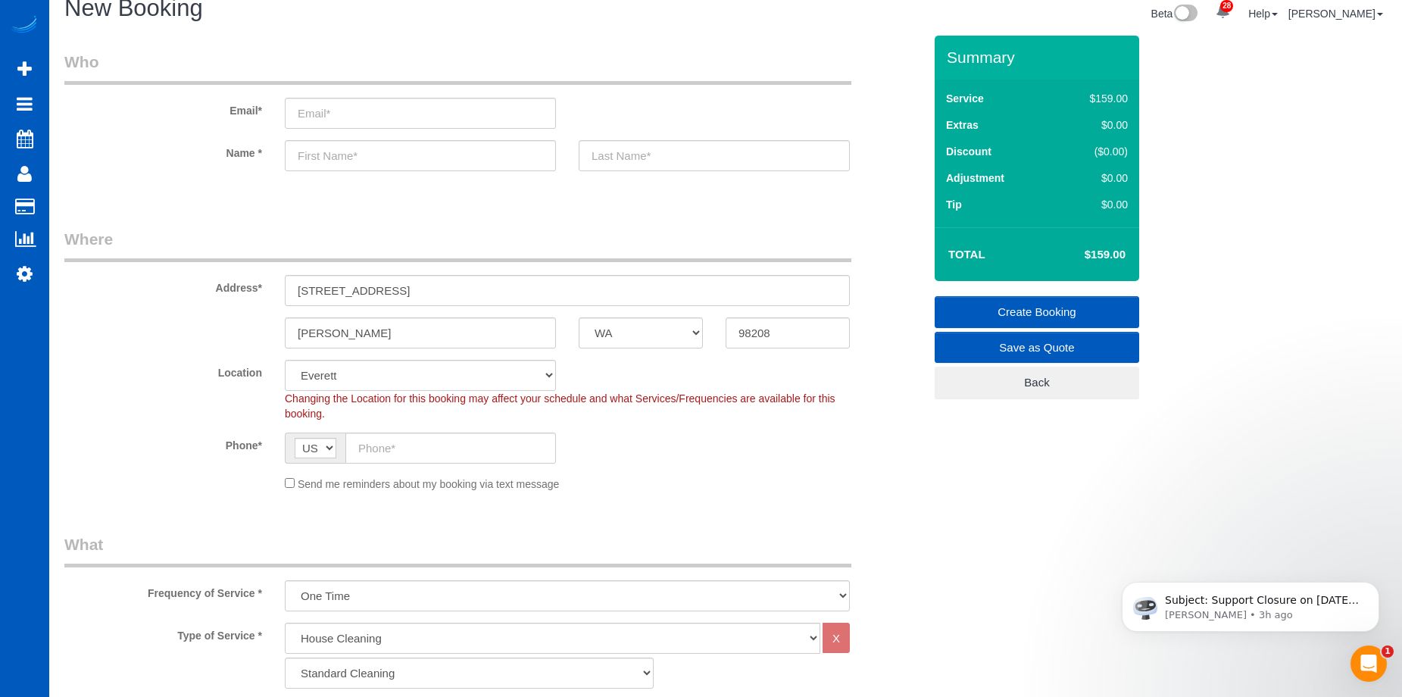
scroll to position [0, 0]
